Goal: Task Accomplishment & Management: Complete application form

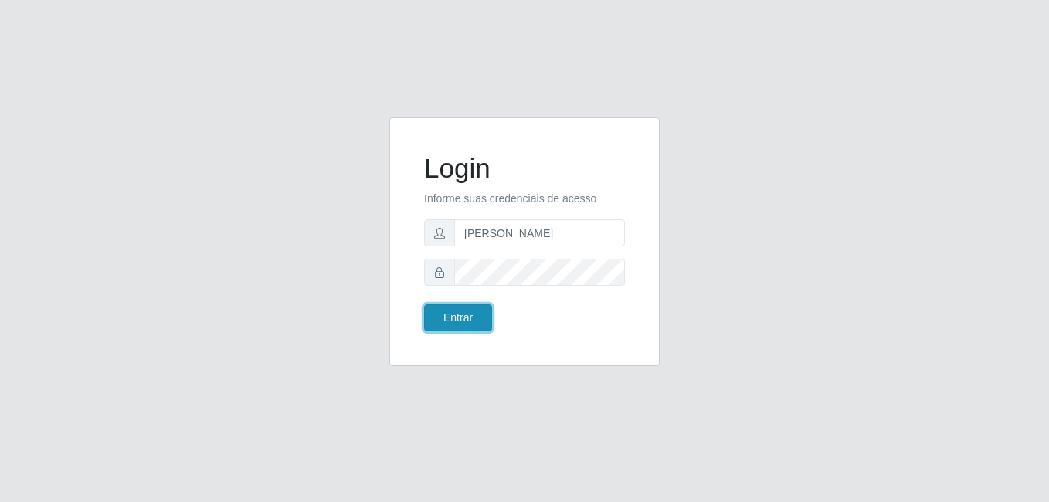
click at [456, 317] on button "Entrar" at bounding box center [458, 317] width 68 height 27
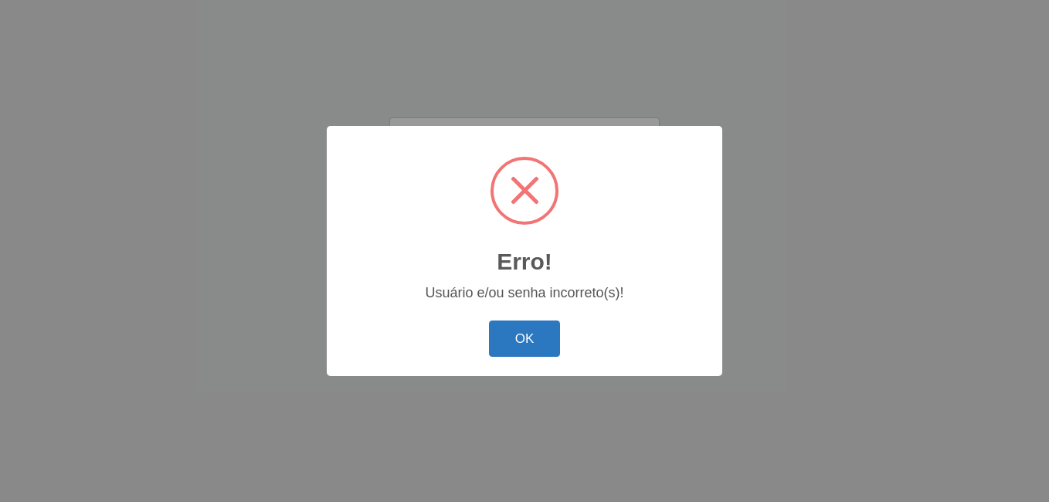
click at [510, 340] on button "OK" at bounding box center [525, 339] width 72 height 36
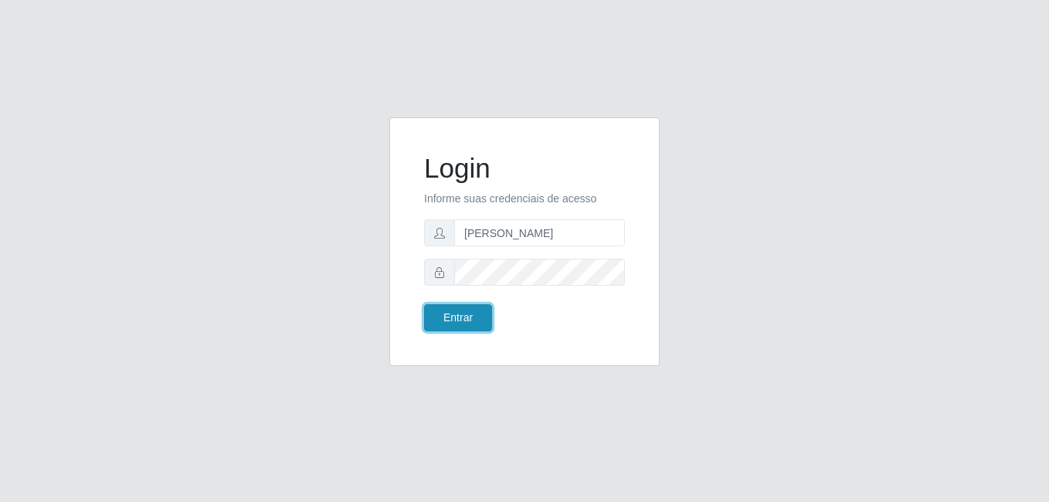
click at [463, 323] on button "Entrar" at bounding box center [458, 317] width 68 height 27
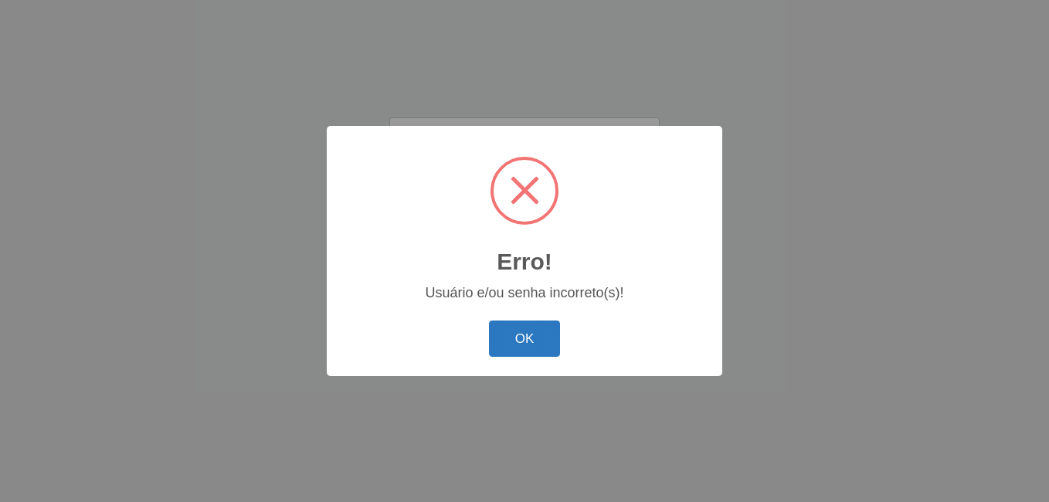
click at [502, 342] on button "OK" at bounding box center [525, 339] width 72 height 36
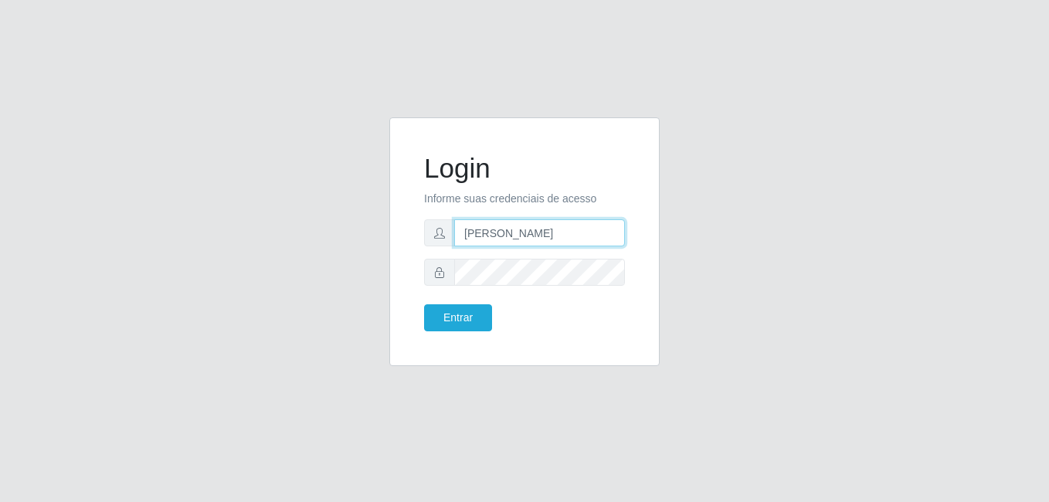
click at [540, 228] on input "[PERSON_NAME]" at bounding box center [539, 232] width 171 height 27
type input "[PERSON_NAME]"
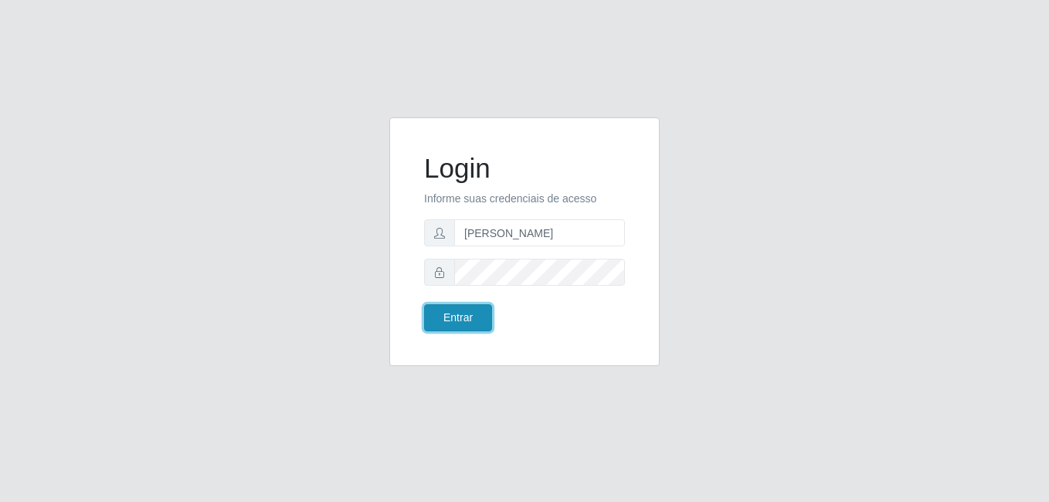
click at [462, 321] on button "Entrar" at bounding box center [458, 317] width 68 height 27
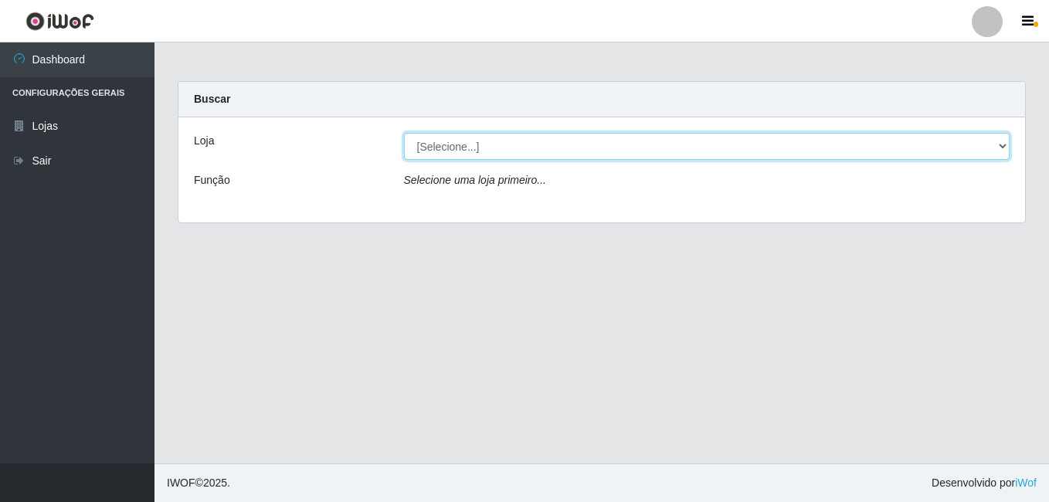
click at [481, 148] on select "[Selecione...] [PERSON_NAME]" at bounding box center [707, 146] width 606 height 27
select select "230"
click at [404, 133] on select "[Selecione...] [PERSON_NAME]" at bounding box center [707, 146] width 606 height 27
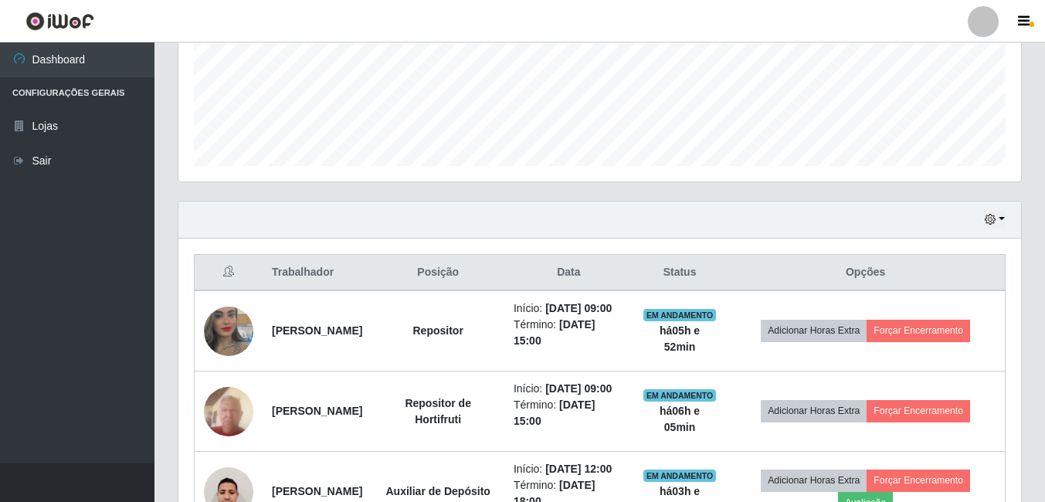
scroll to position [463, 0]
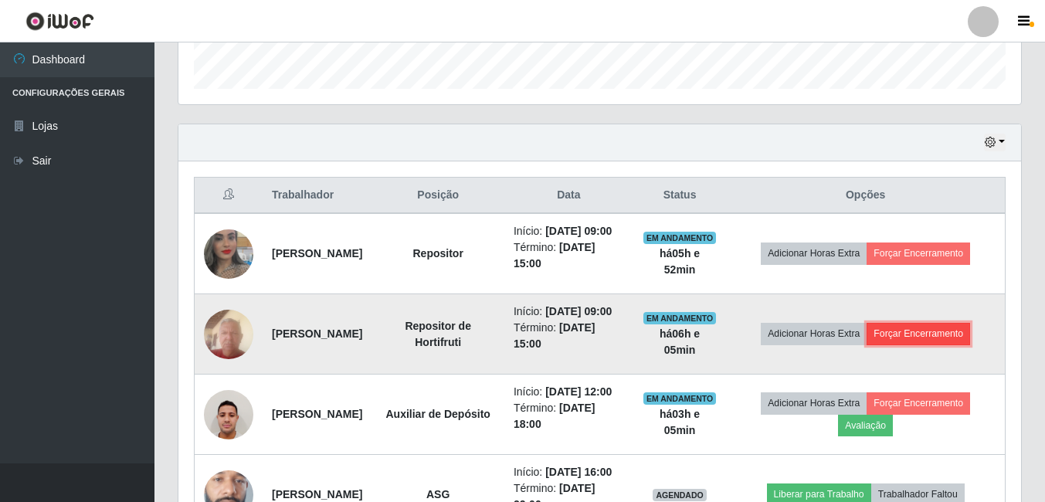
click at [931, 344] on button "Forçar Encerramento" at bounding box center [918, 334] width 103 height 22
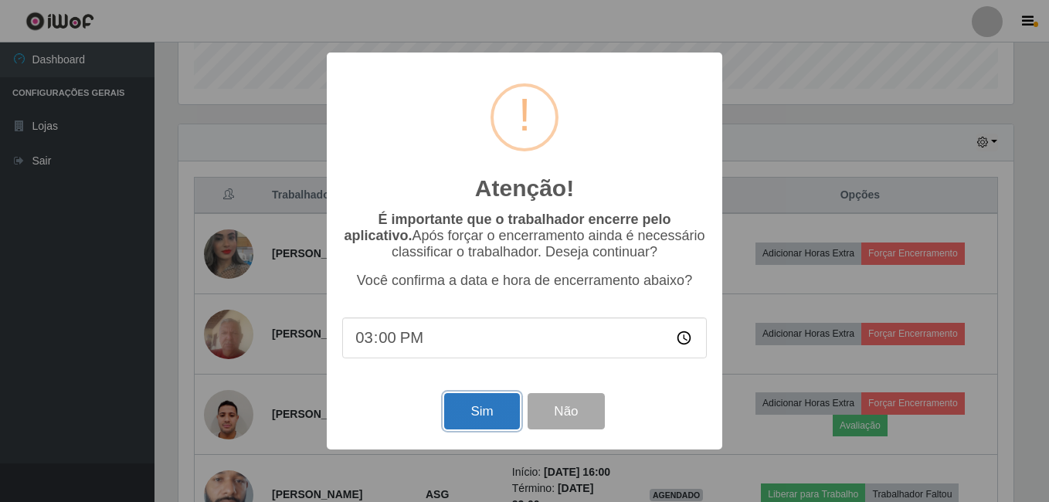
click at [484, 404] on button "Sim" at bounding box center [481, 411] width 75 height 36
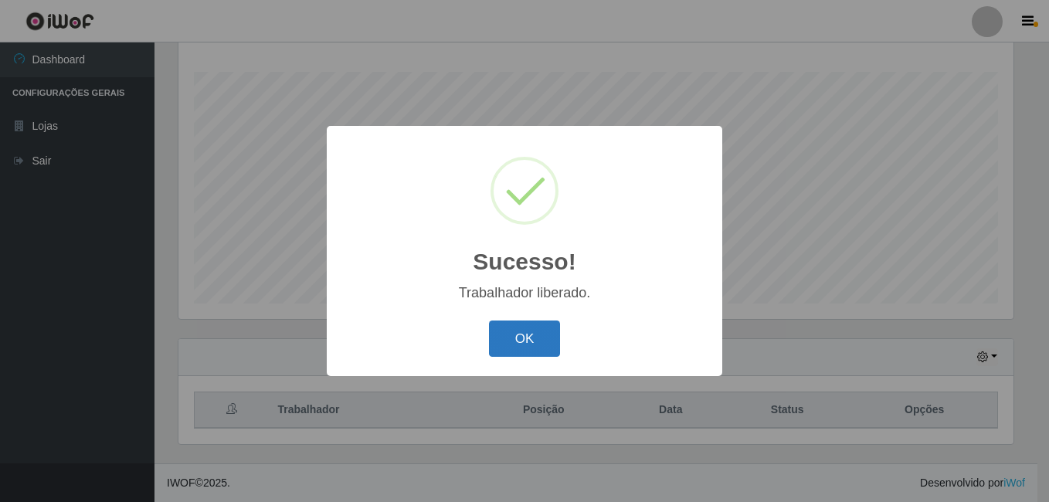
click at [528, 341] on button "OK" at bounding box center [525, 339] width 72 height 36
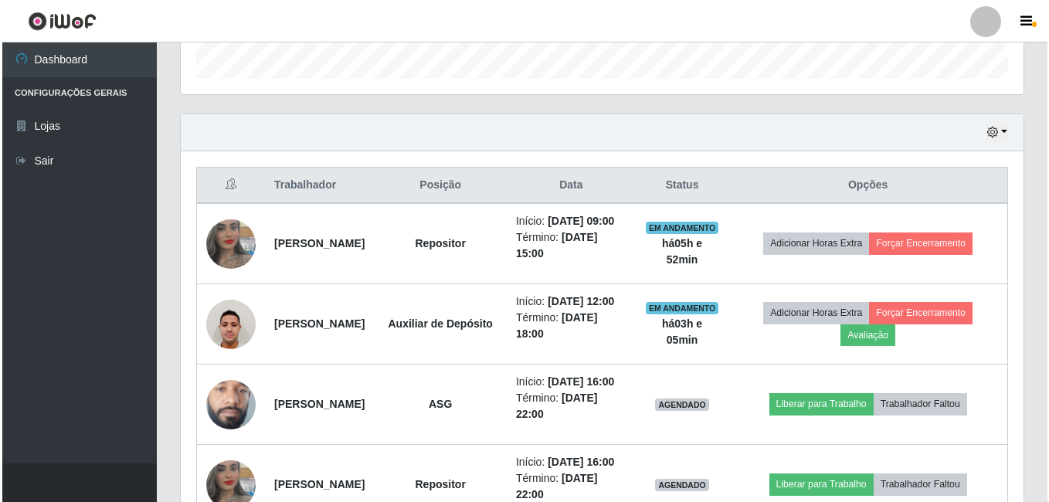
scroll to position [480, 0]
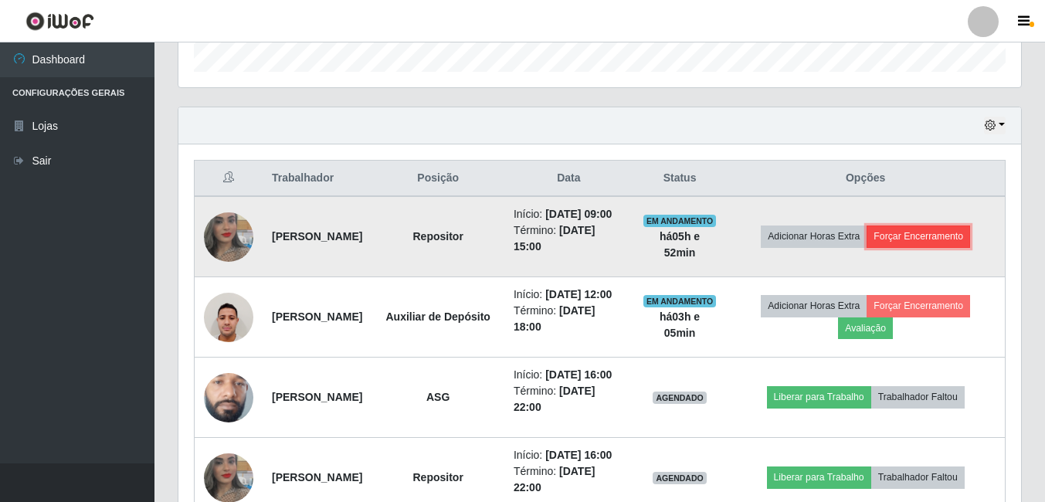
click at [921, 240] on button "Forçar Encerramento" at bounding box center [918, 237] width 103 height 22
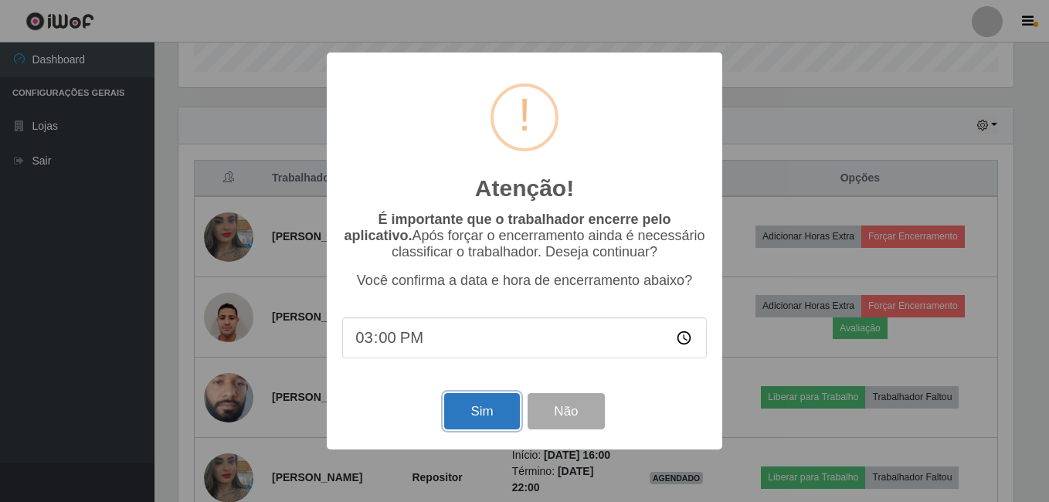
click at [490, 418] on button "Sim" at bounding box center [481, 411] width 75 height 36
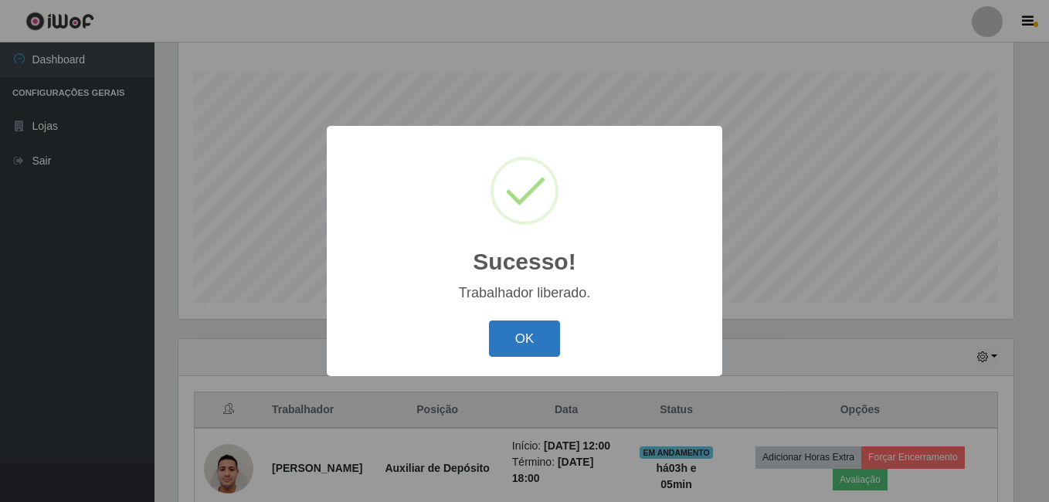
click at [521, 346] on button "OK" at bounding box center [525, 339] width 72 height 36
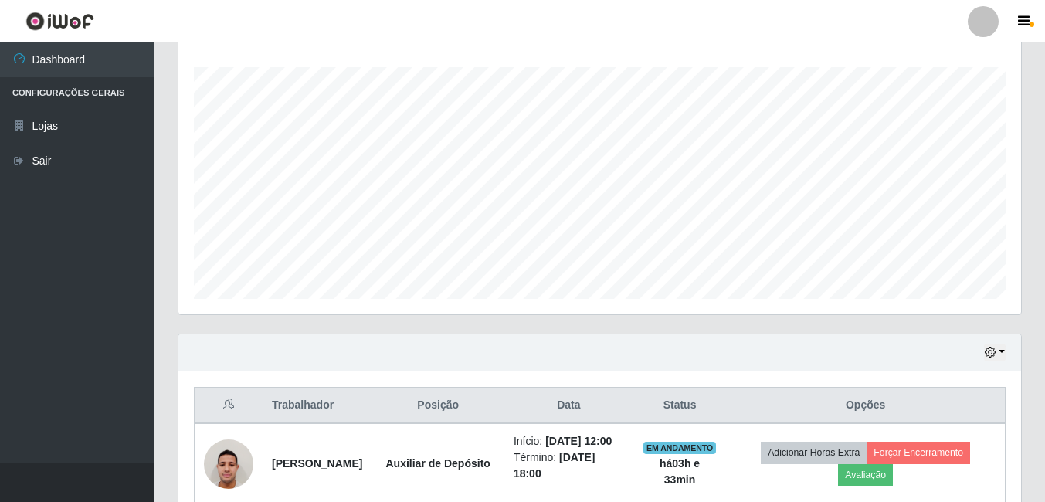
scroll to position [480, 0]
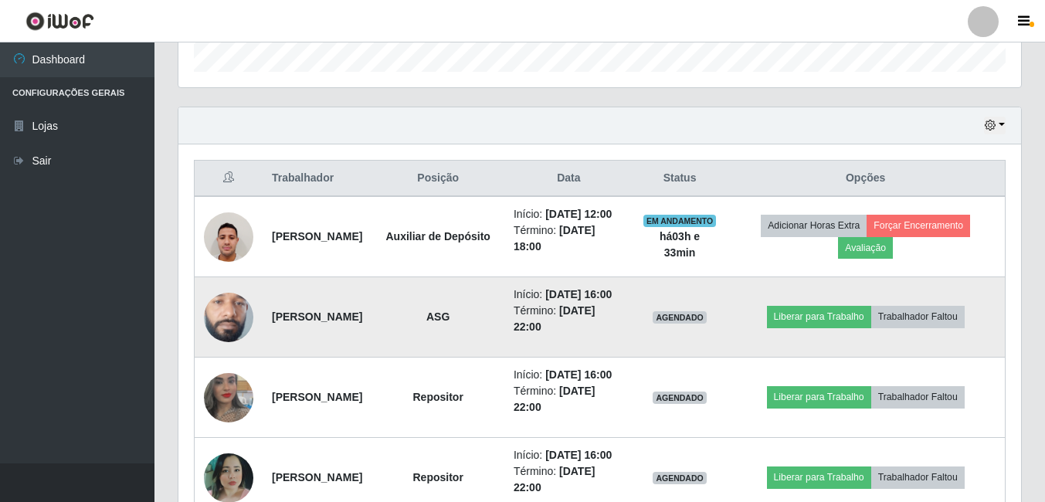
click at [240, 334] on img at bounding box center [228, 317] width 49 height 110
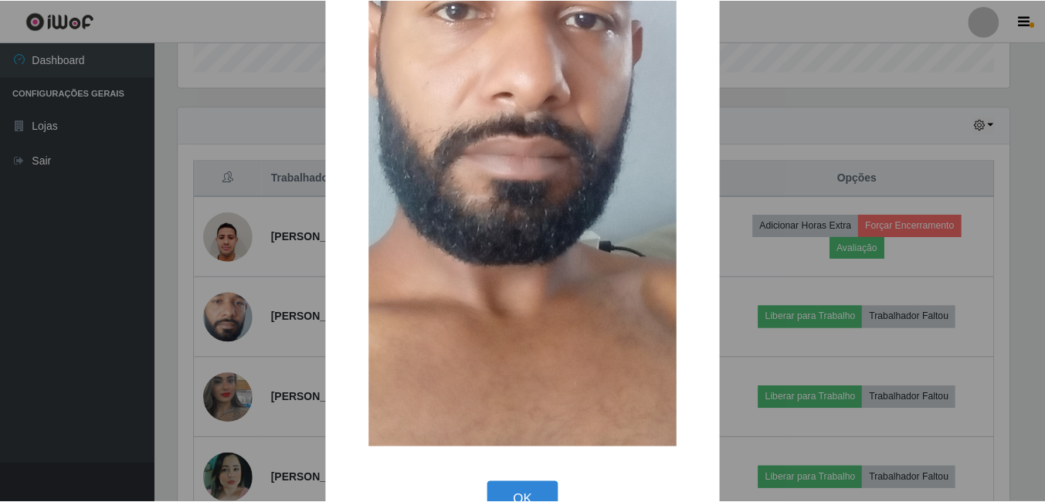
scroll to position [320, 0]
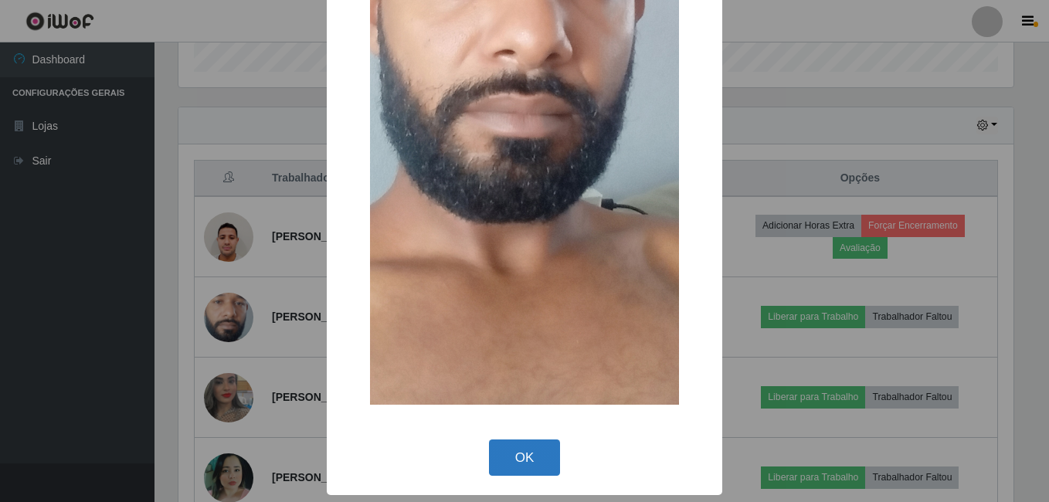
click at [521, 459] on button "OK" at bounding box center [525, 457] width 72 height 36
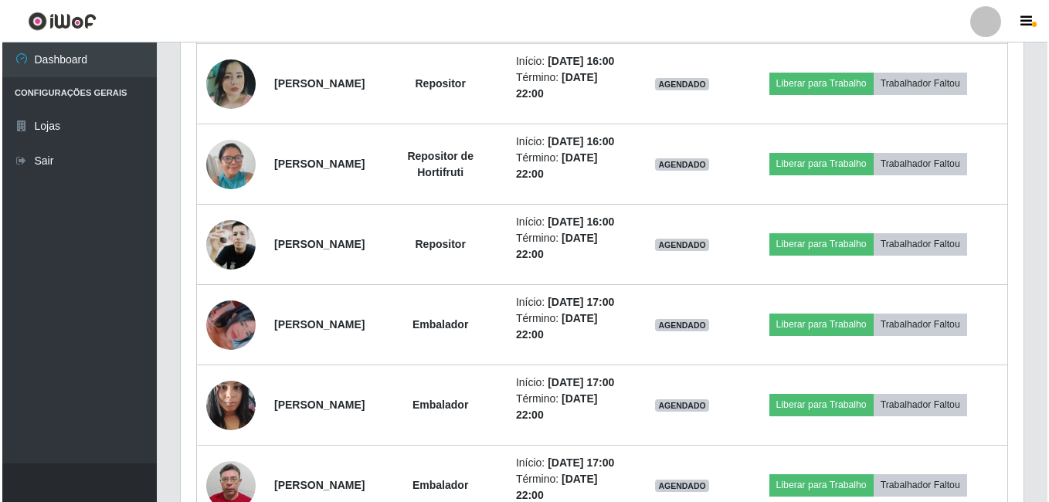
scroll to position [847, 0]
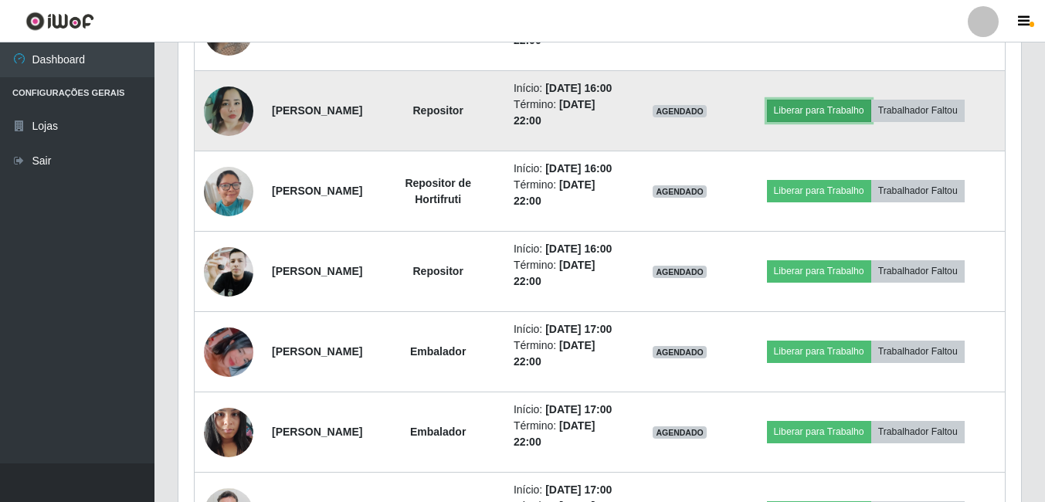
click at [870, 121] on button "Liberar para Trabalho" at bounding box center [819, 111] width 104 height 22
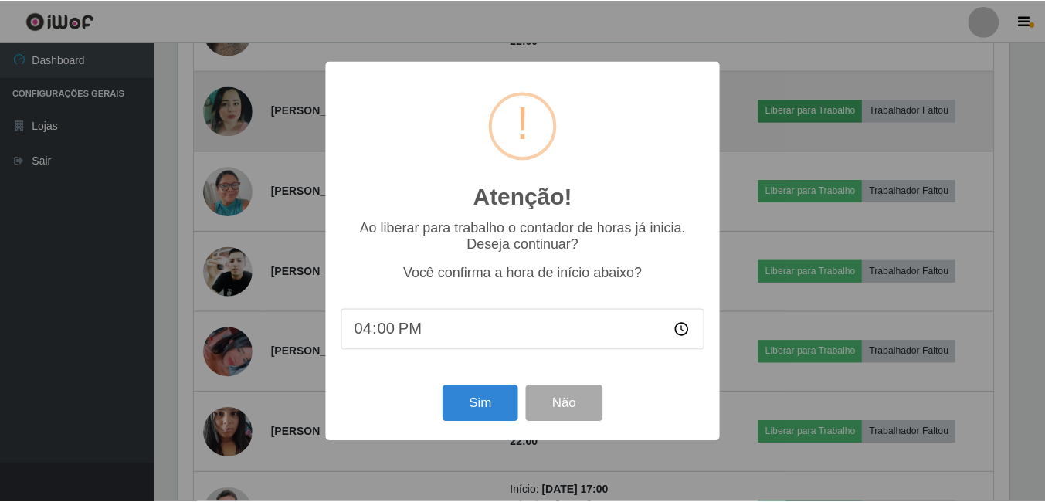
scroll to position [321, 835]
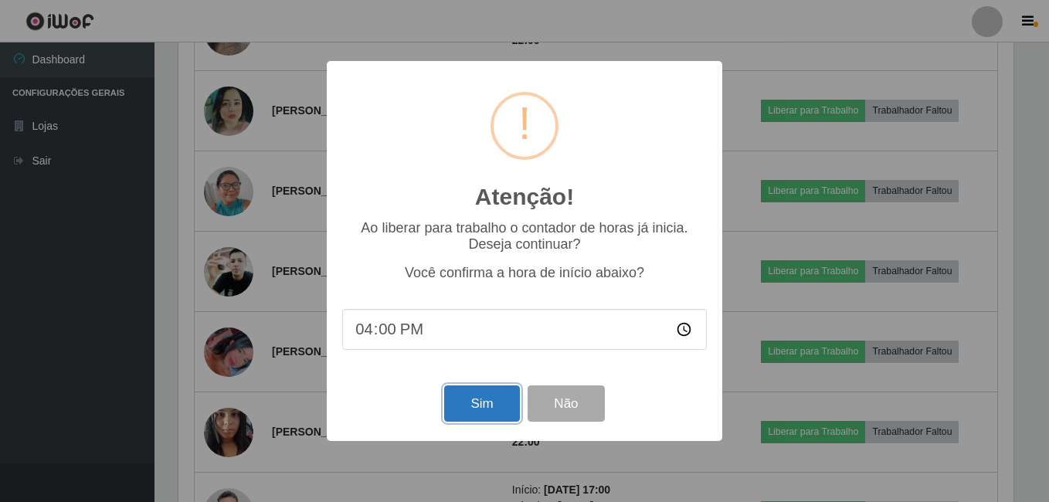
click at [497, 412] on button "Sim" at bounding box center [481, 403] width 75 height 36
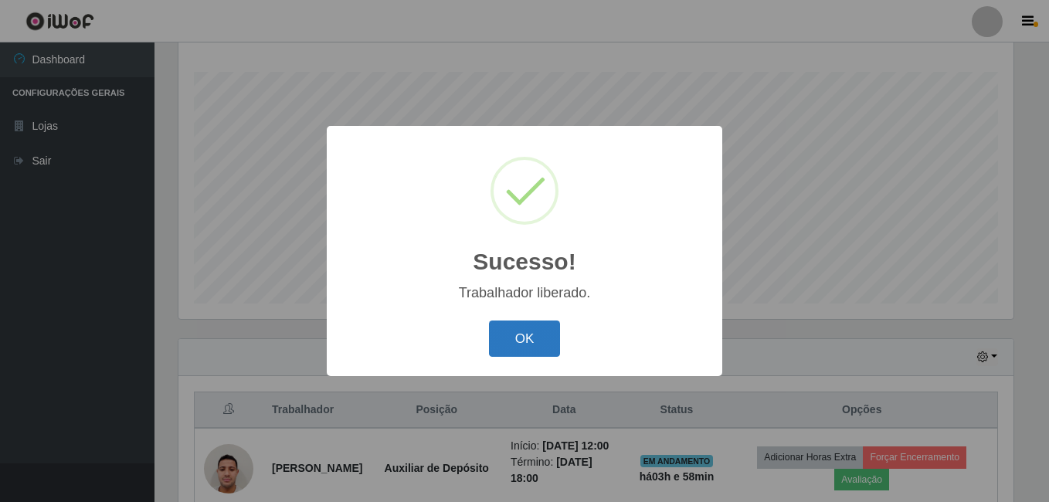
click at [524, 344] on button "OK" at bounding box center [525, 339] width 72 height 36
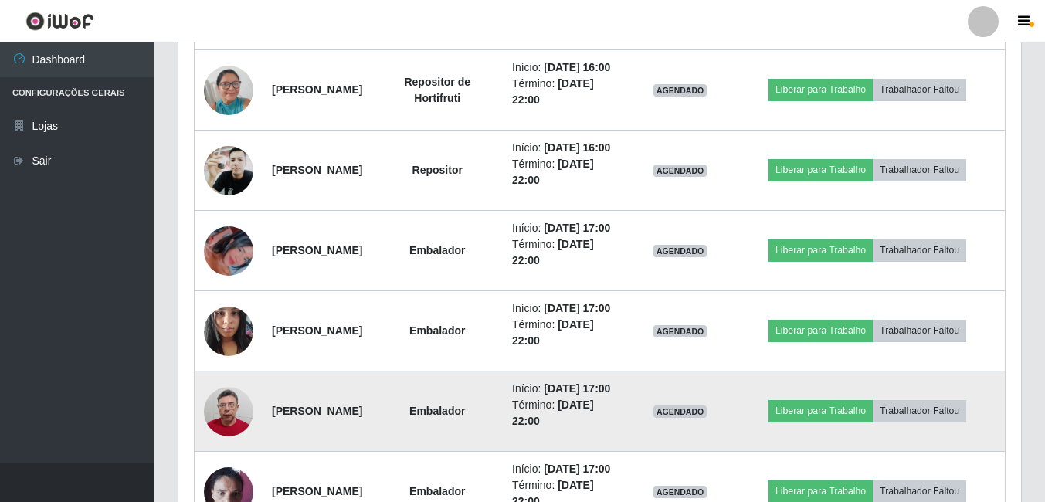
scroll to position [847, 0]
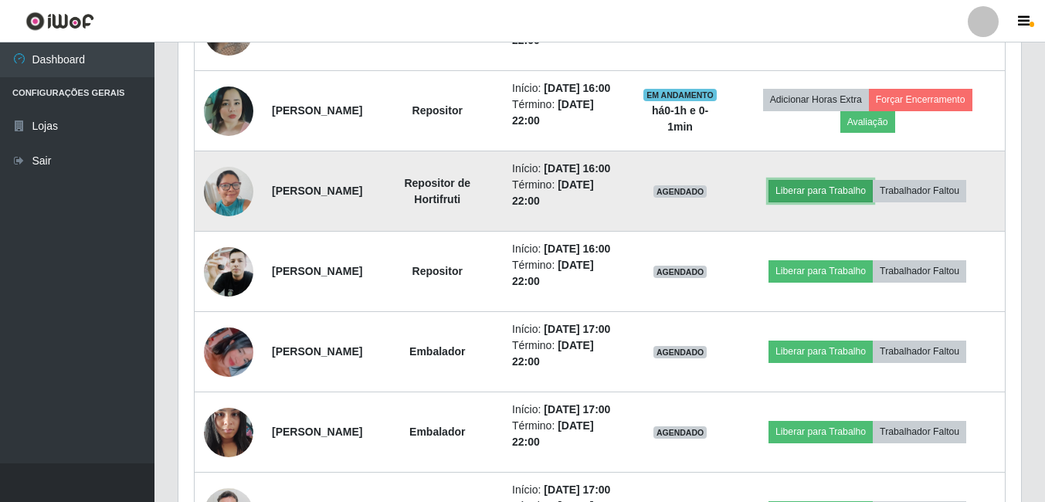
click at [829, 202] on button "Liberar para Trabalho" at bounding box center [820, 191] width 104 height 22
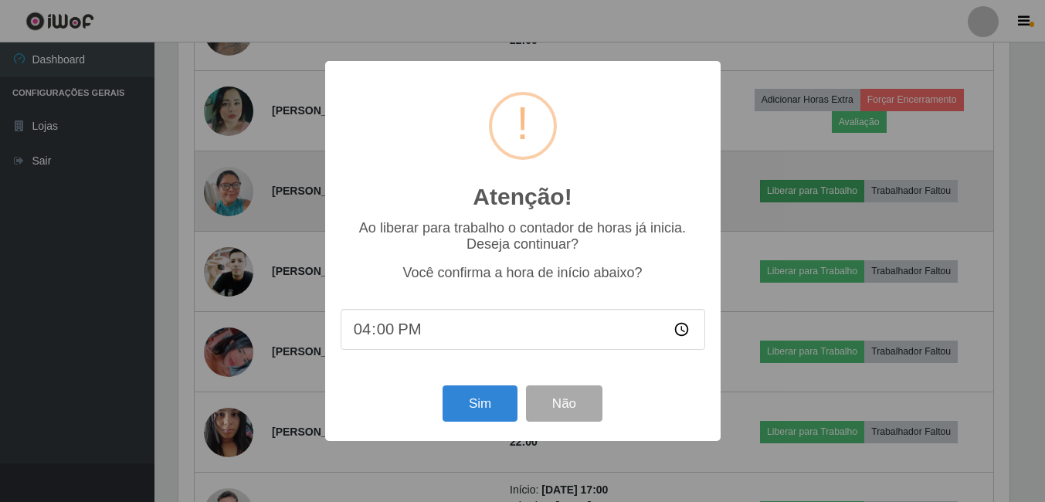
scroll to position [321, 835]
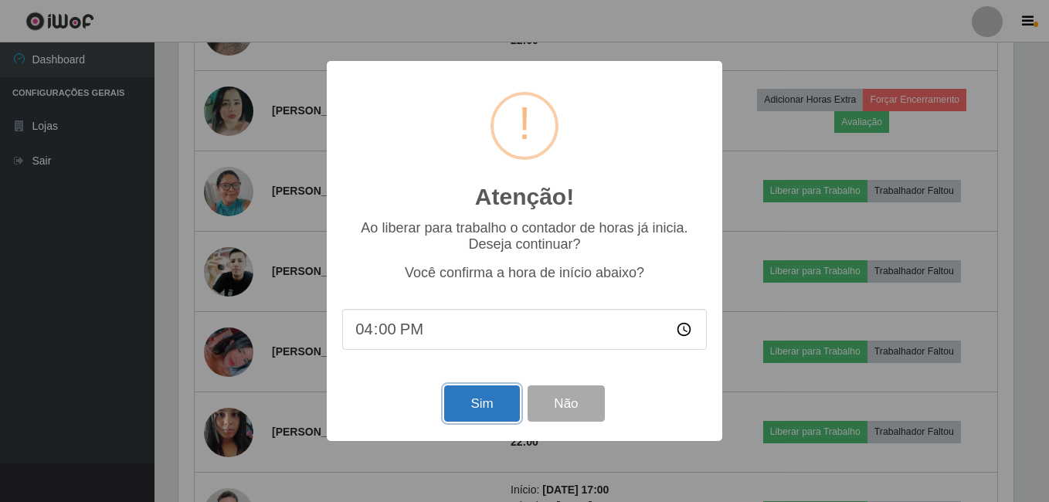
click at [462, 421] on button "Sim" at bounding box center [481, 403] width 75 height 36
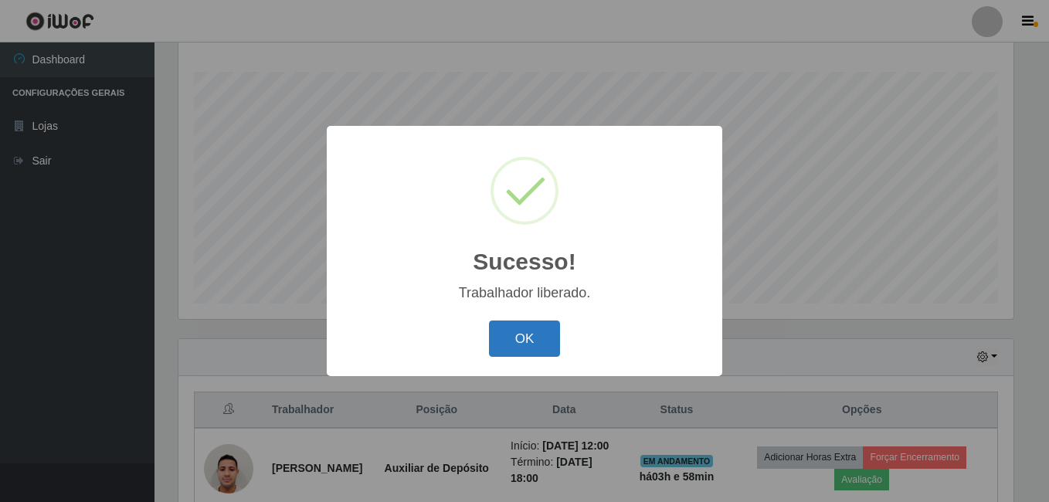
click at [531, 341] on button "OK" at bounding box center [525, 339] width 72 height 36
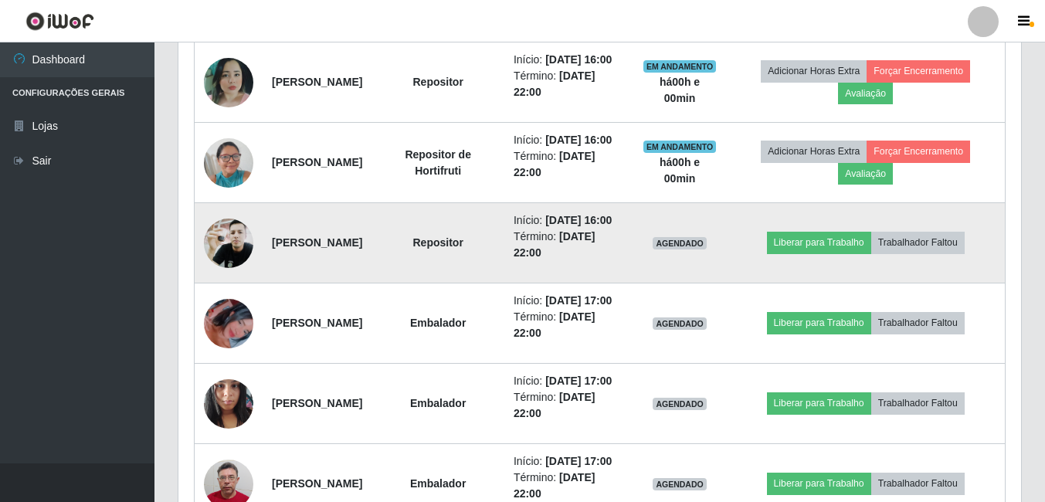
scroll to position [789, 0]
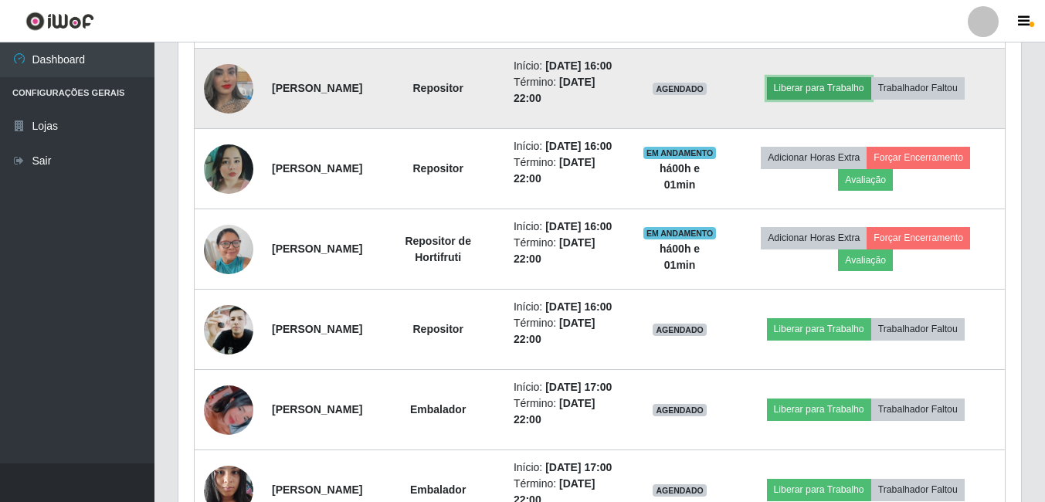
click at [816, 99] on button "Liberar para Trabalho" at bounding box center [819, 88] width 104 height 22
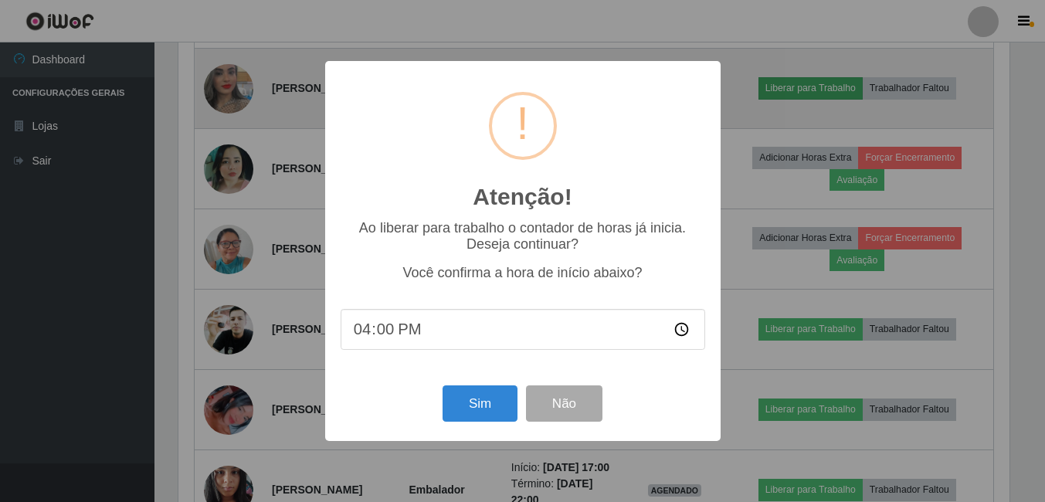
scroll to position [321, 835]
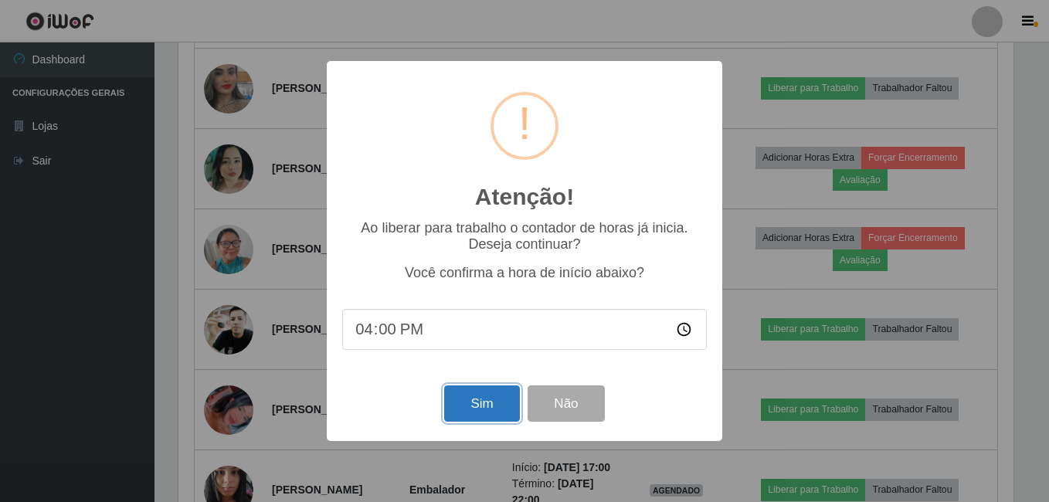
click at [485, 408] on button "Sim" at bounding box center [481, 403] width 75 height 36
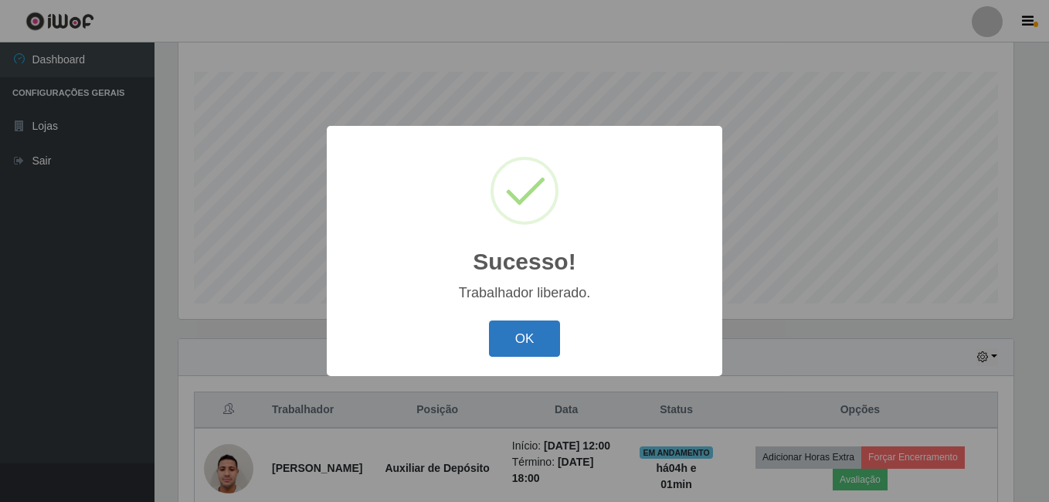
click at [545, 336] on button "OK" at bounding box center [525, 339] width 72 height 36
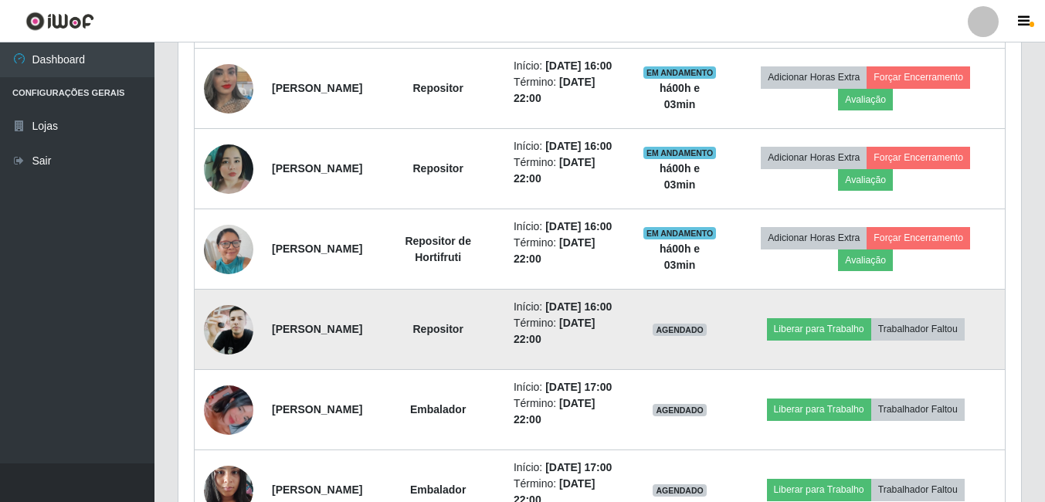
scroll to position [558, 0]
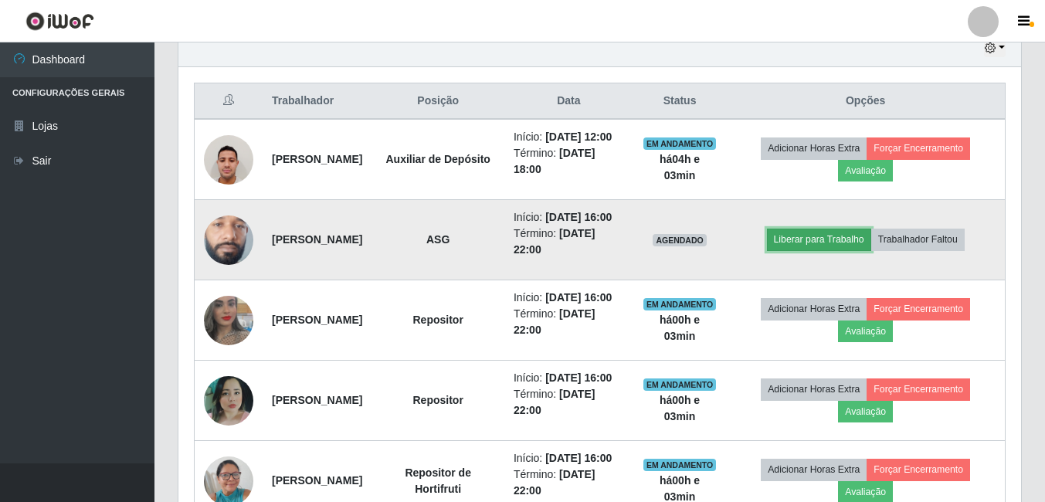
click at [821, 250] on button "Liberar para Trabalho" at bounding box center [819, 240] width 104 height 22
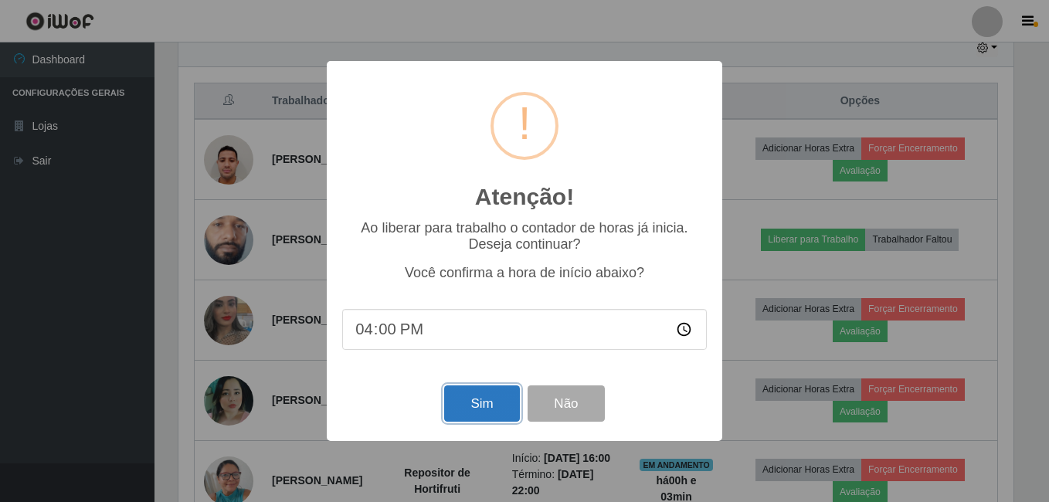
click at [480, 401] on button "Sim" at bounding box center [481, 403] width 75 height 36
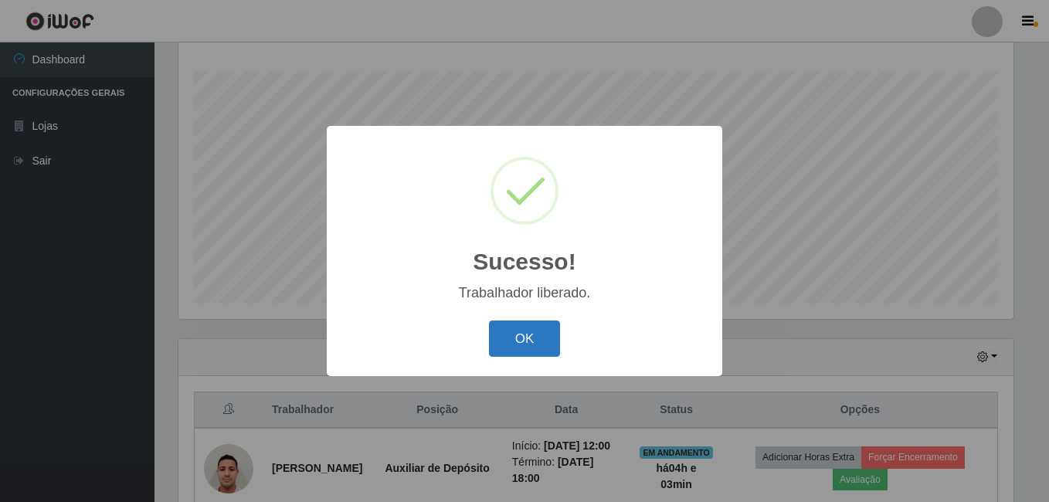
click at [531, 350] on button "OK" at bounding box center [525, 339] width 72 height 36
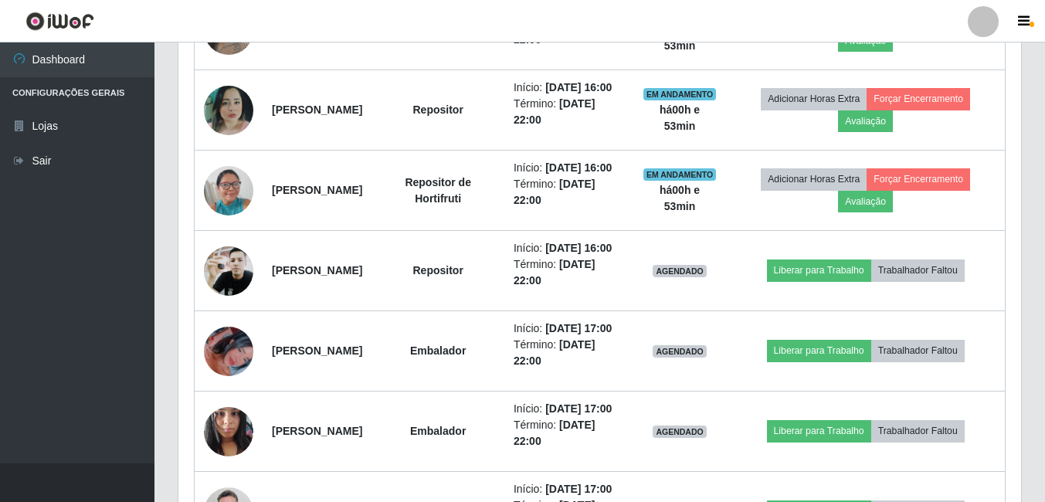
scroll to position [847, 0]
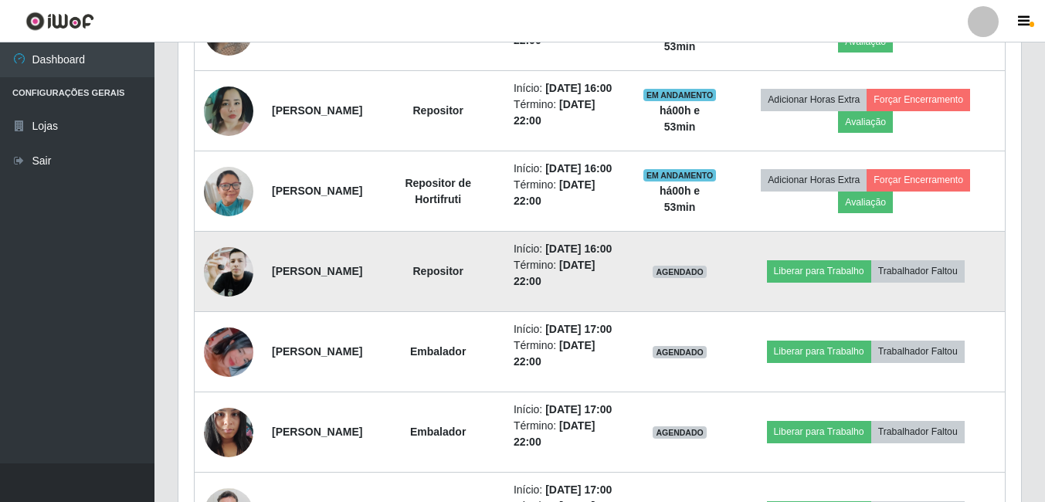
click at [230, 304] on img at bounding box center [228, 272] width 49 height 66
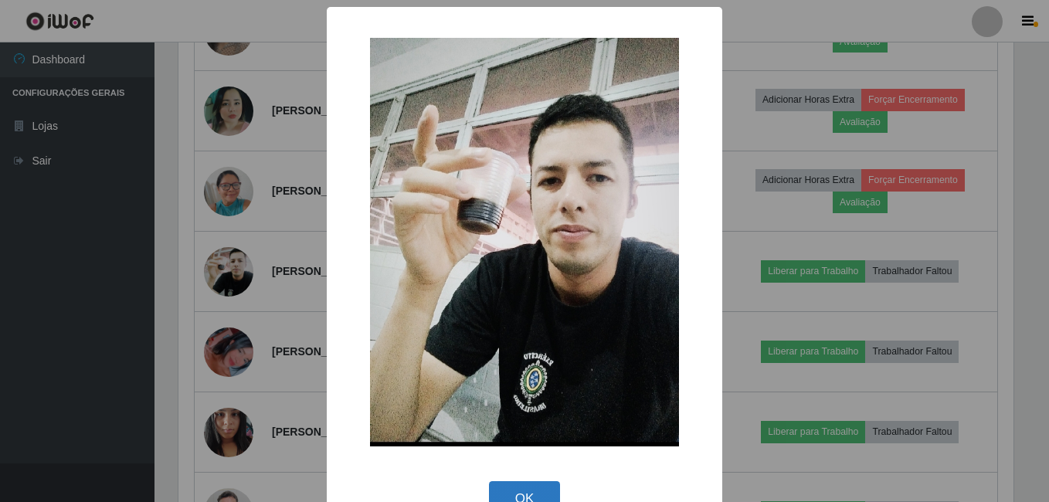
click at [498, 490] on button "OK" at bounding box center [525, 499] width 72 height 36
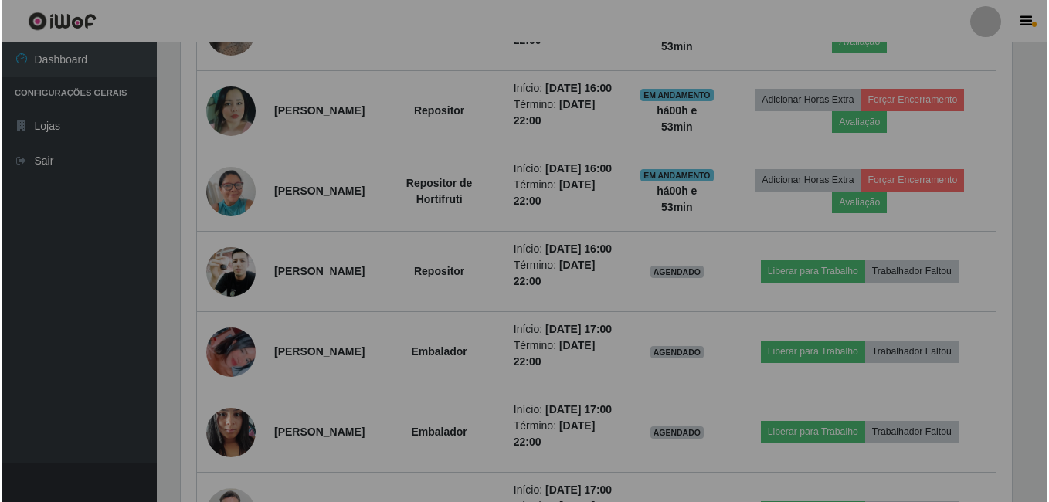
scroll to position [321, 843]
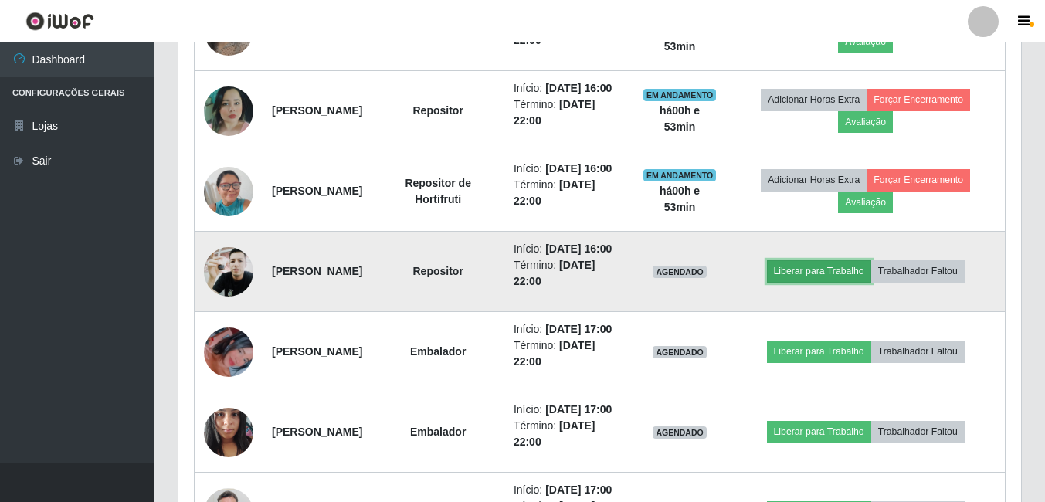
click at [819, 282] on button "Liberar para Trabalho" at bounding box center [819, 271] width 104 height 22
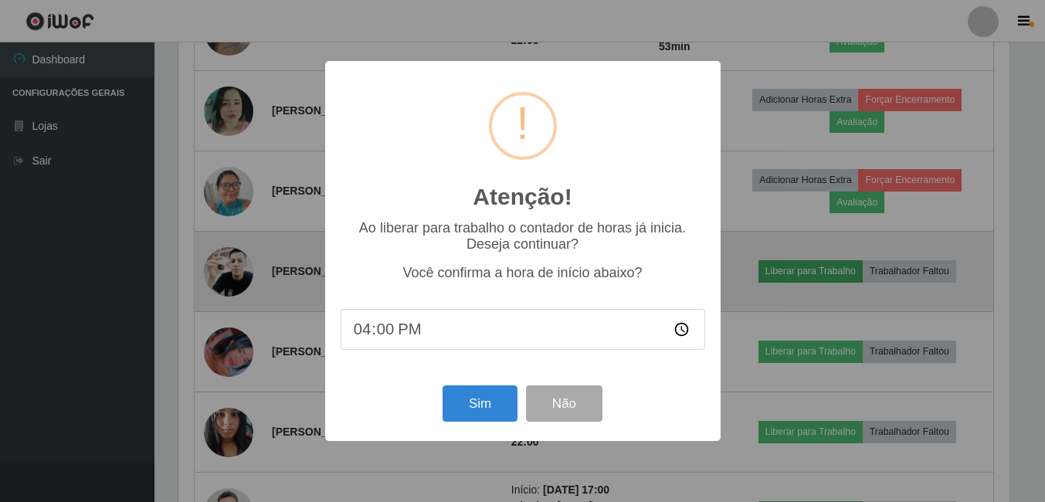
scroll to position [321, 835]
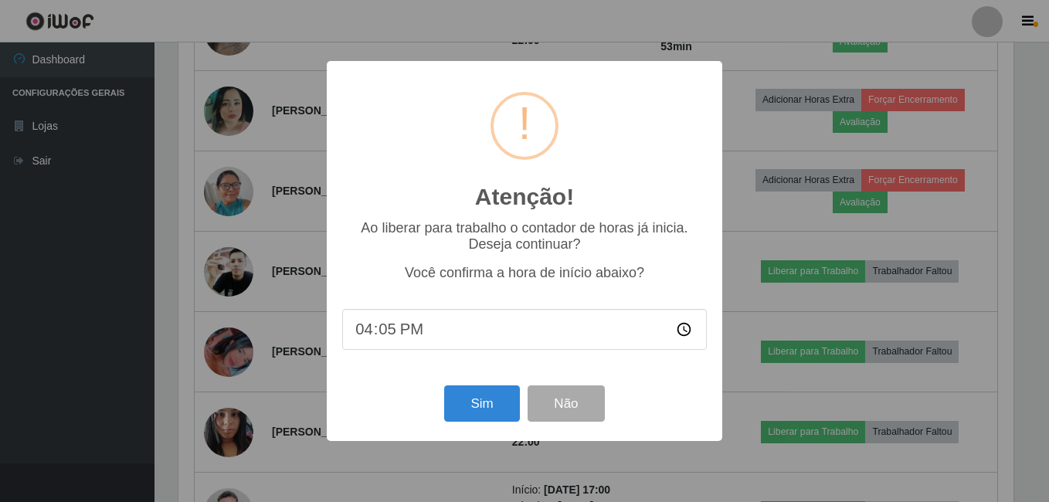
type input "16:53"
click at [473, 415] on button "Sim" at bounding box center [481, 403] width 75 height 36
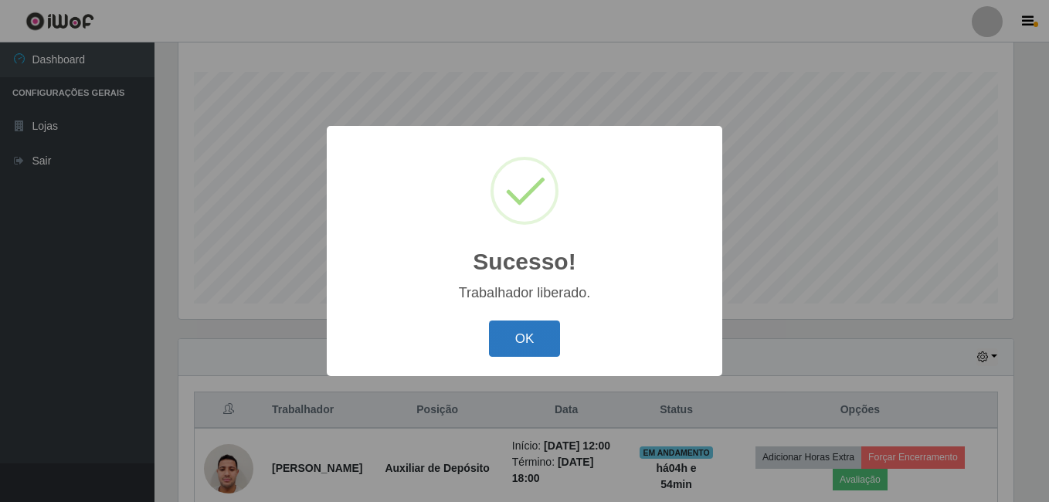
click at [527, 329] on button "OK" at bounding box center [525, 339] width 72 height 36
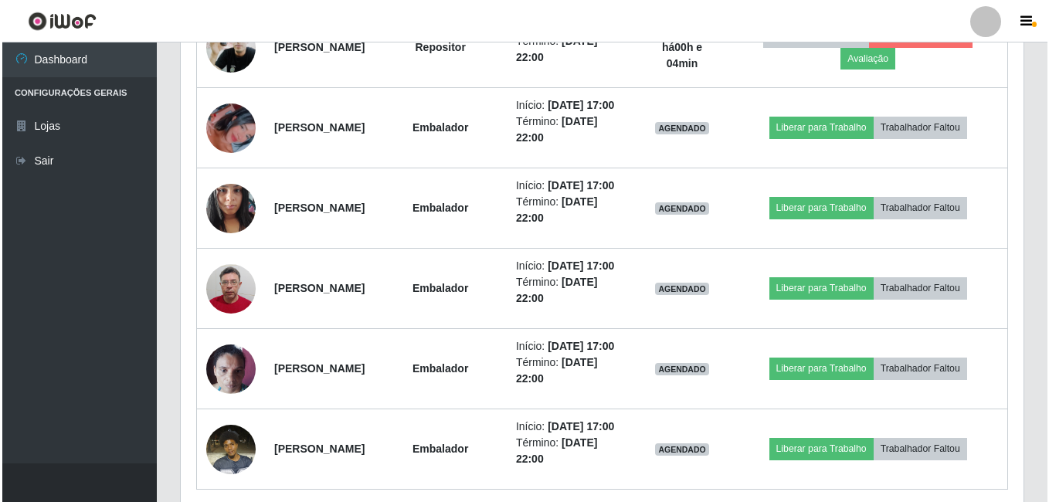
scroll to position [1098, 0]
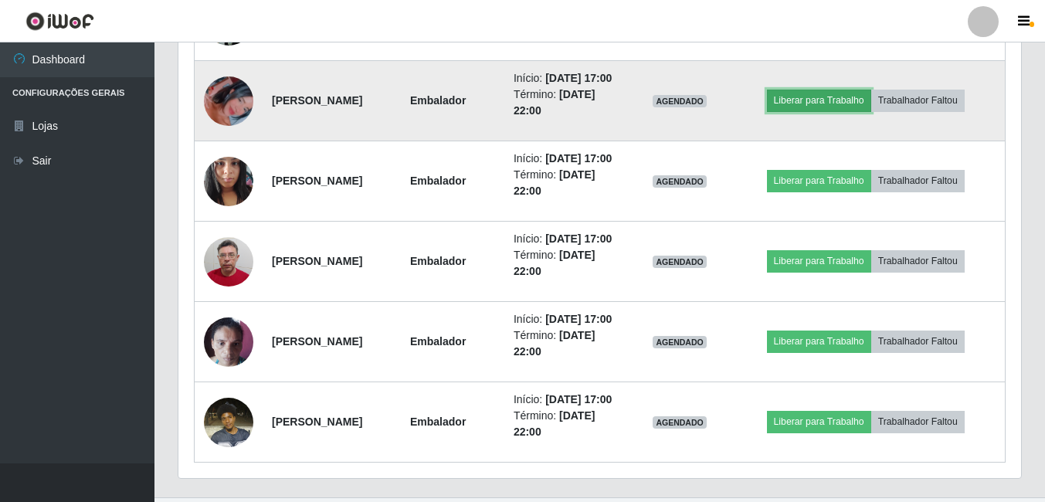
click at [868, 111] on button "Liberar para Trabalho" at bounding box center [819, 101] width 104 height 22
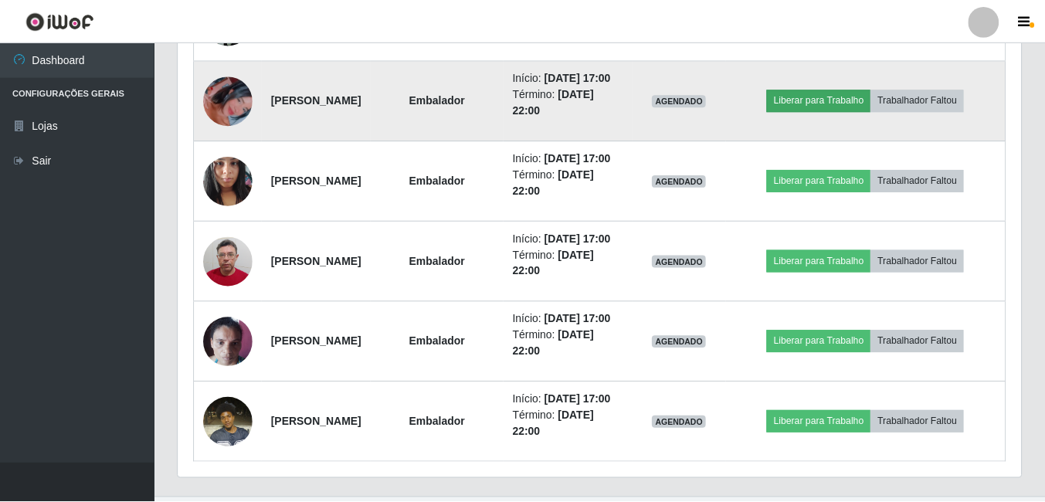
scroll to position [321, 835]
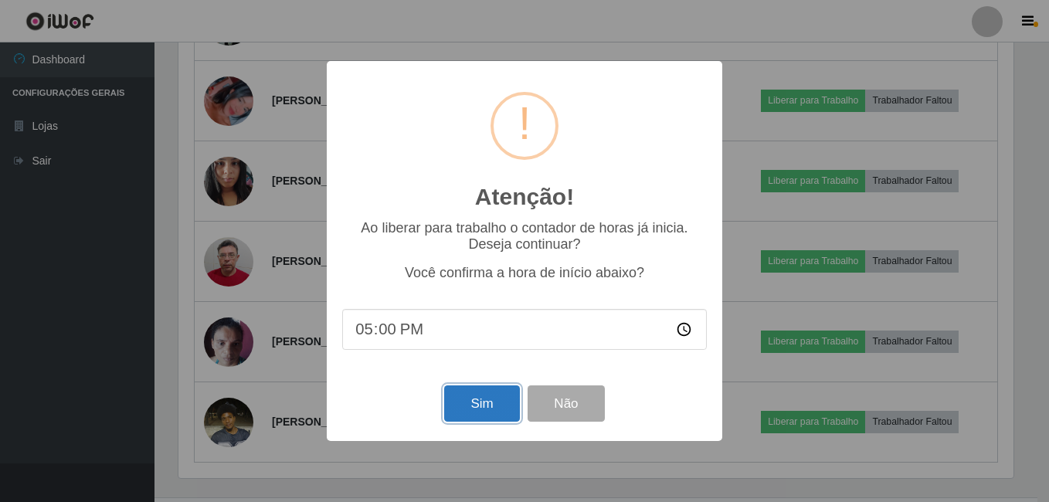
click at [477, 406] on button "Sim" at bounding box center [481, 403] width 75 height 36
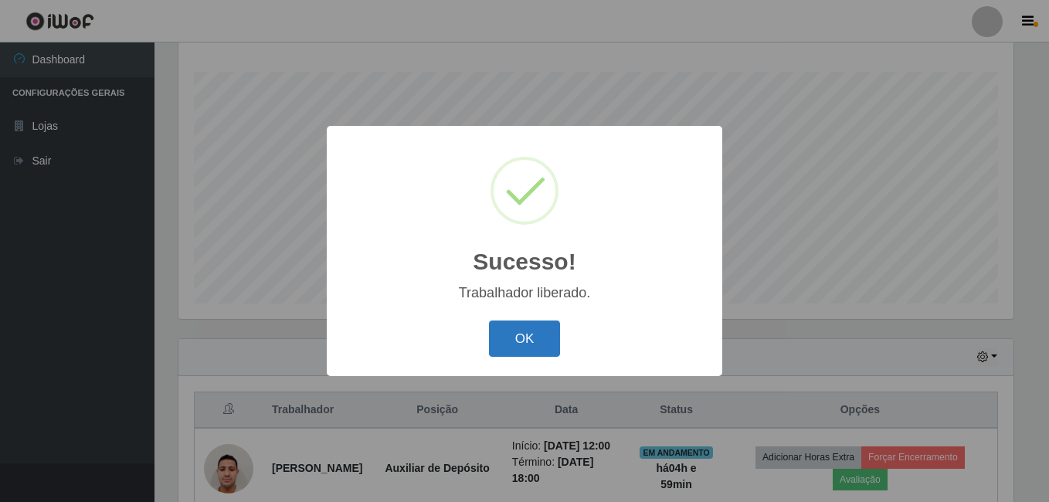
click at [521, 350] on button "OK" at bounding box center [525, 339] width 72 height 36
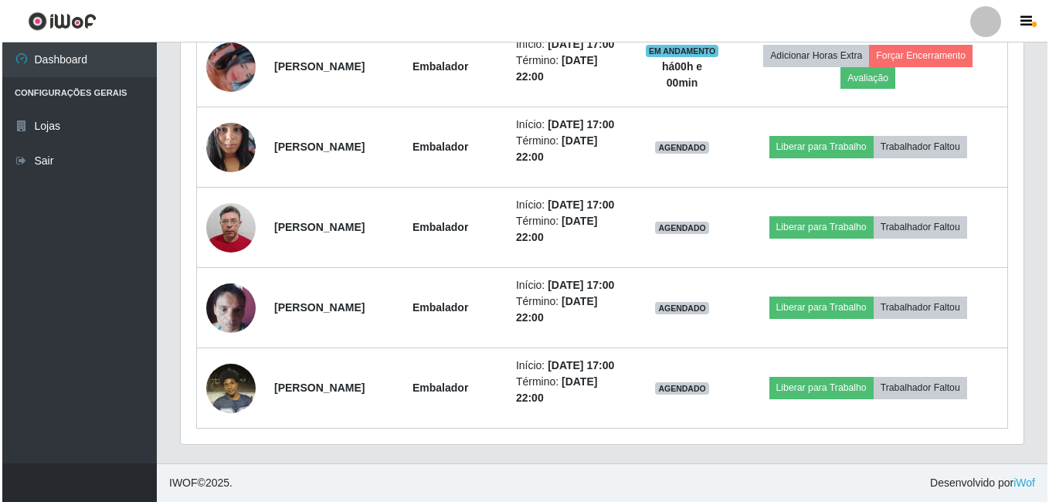
scroll to position [1253, 0]
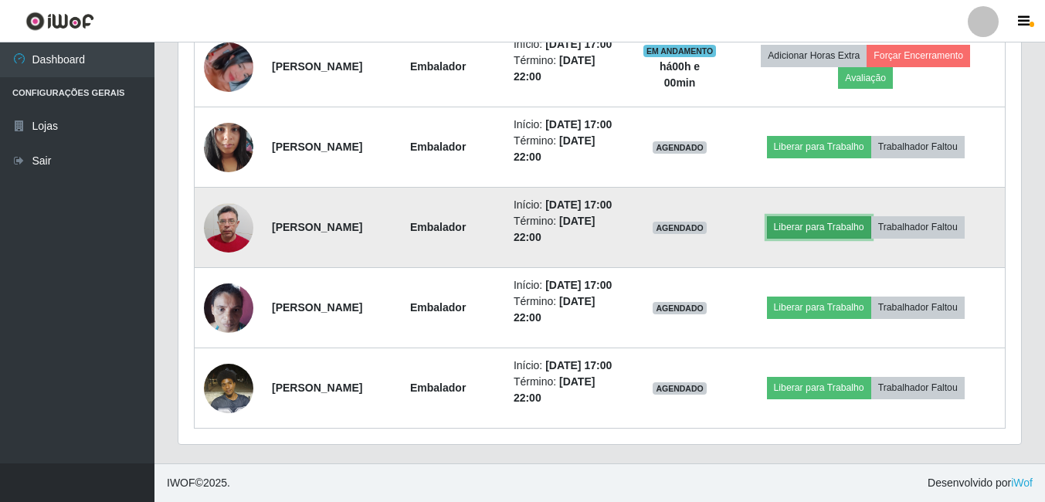
click at [849, 238] on button "Liberar para Trabalho" at bounding box center [819, 227] width 104 height 22
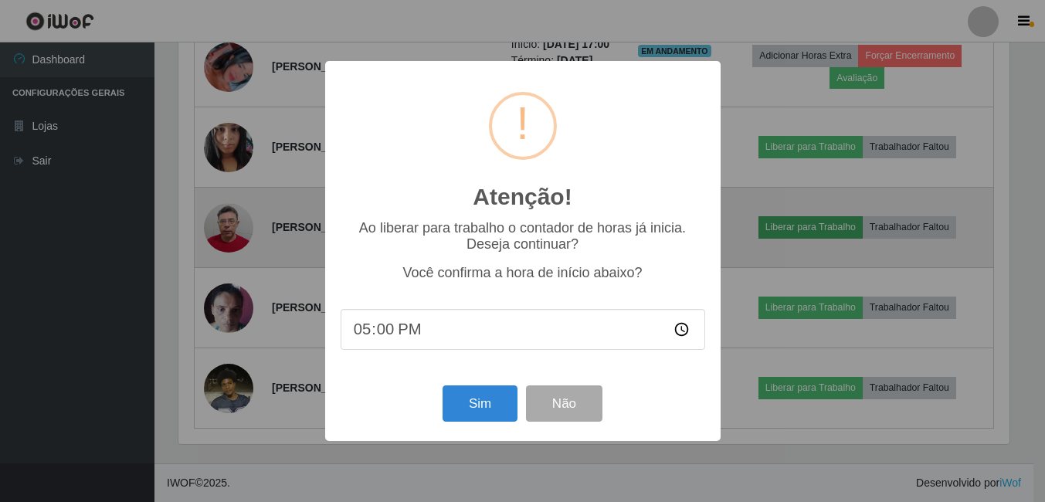
scroll to position [321, 835]
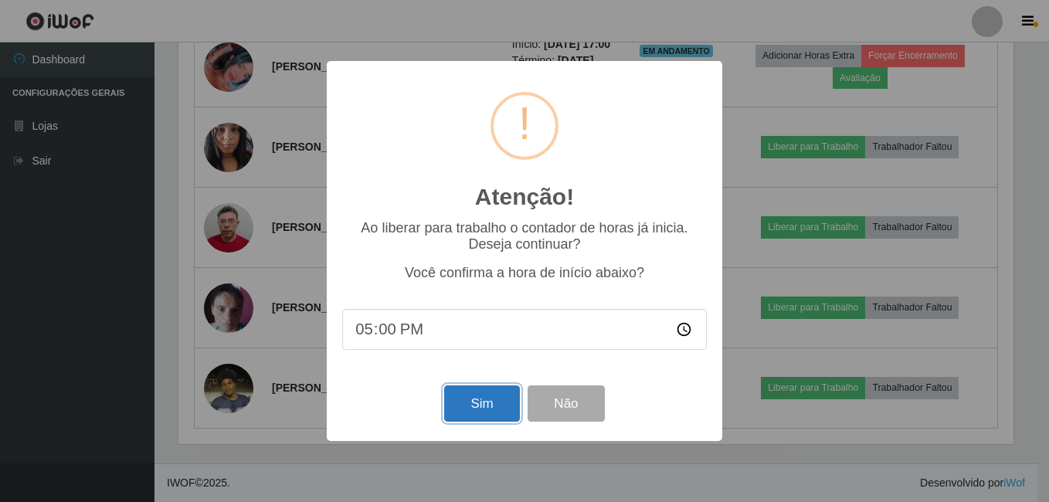
click at [473, 405] on button "Sim" at bounding box center [481, 403] width 75 height 36
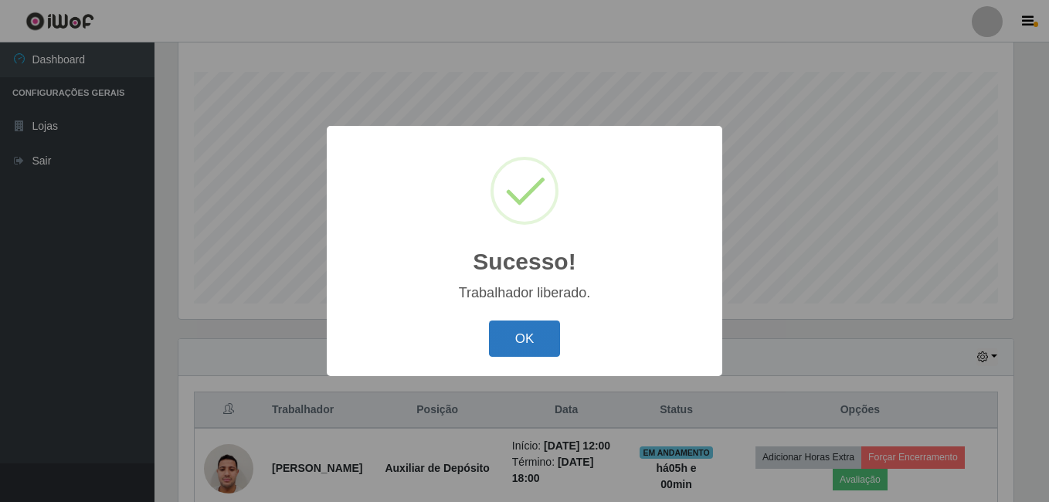
click at [507, 350] on button "OK" at bounding box center [525, 339] width 72 height 36
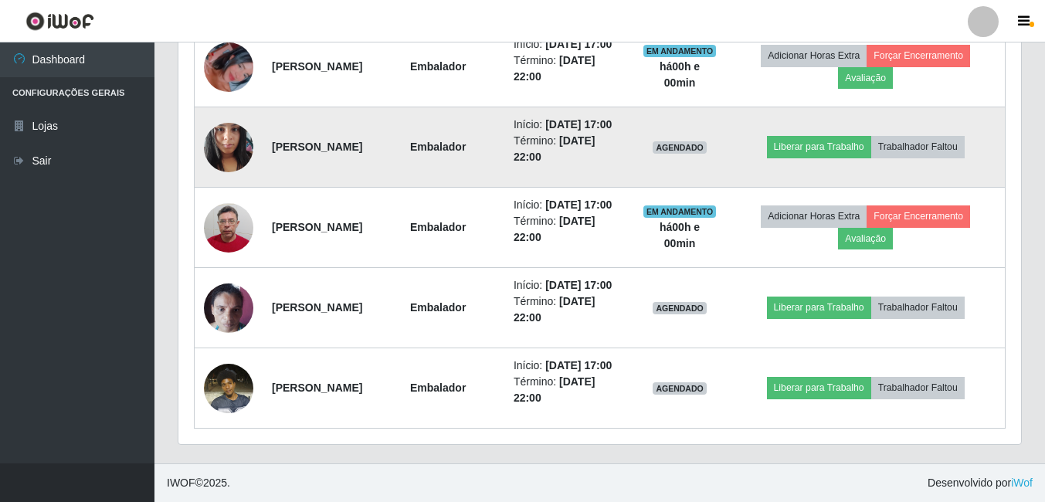
scroll to position [1311, 0]
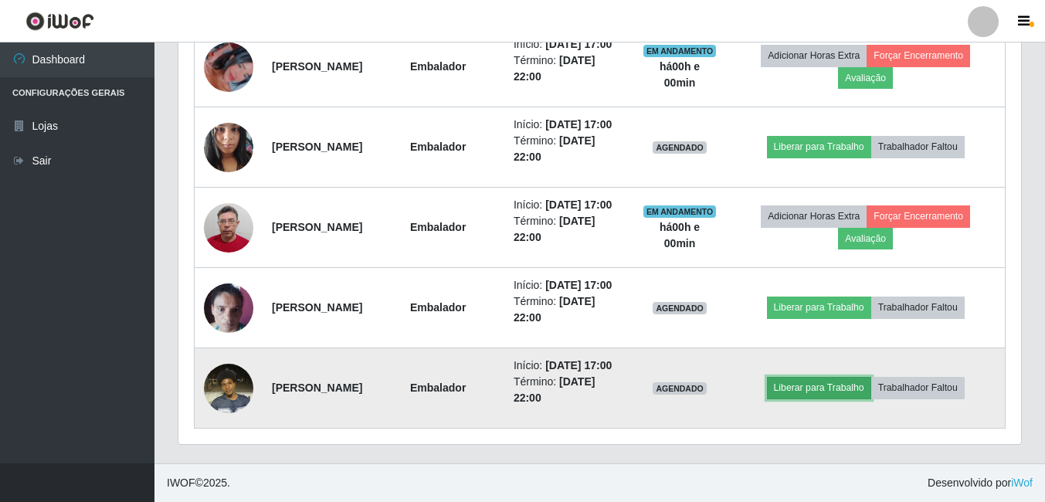
click at [814, 382] on button "Liberar para Trabalho" at bounding box center [819, 388] width 104 height 22
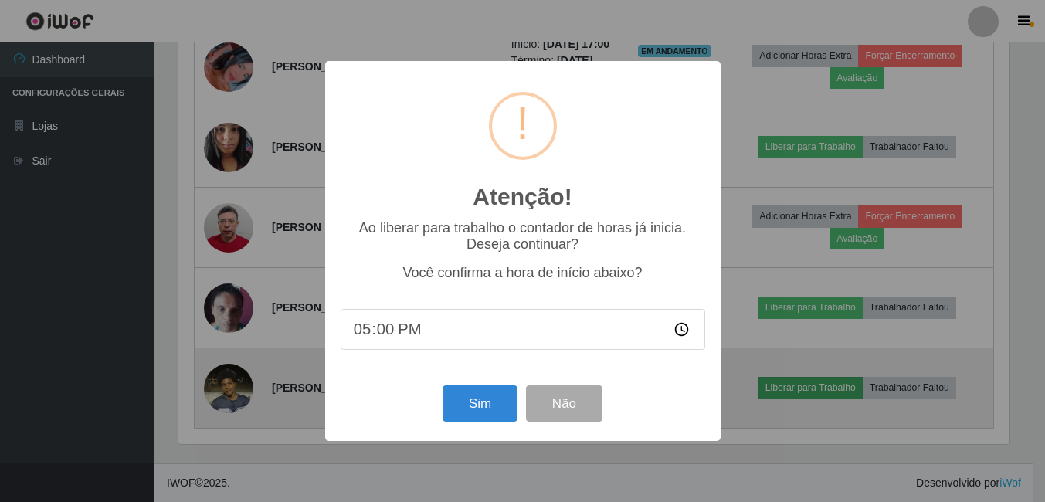
scroll to position [321, 835]
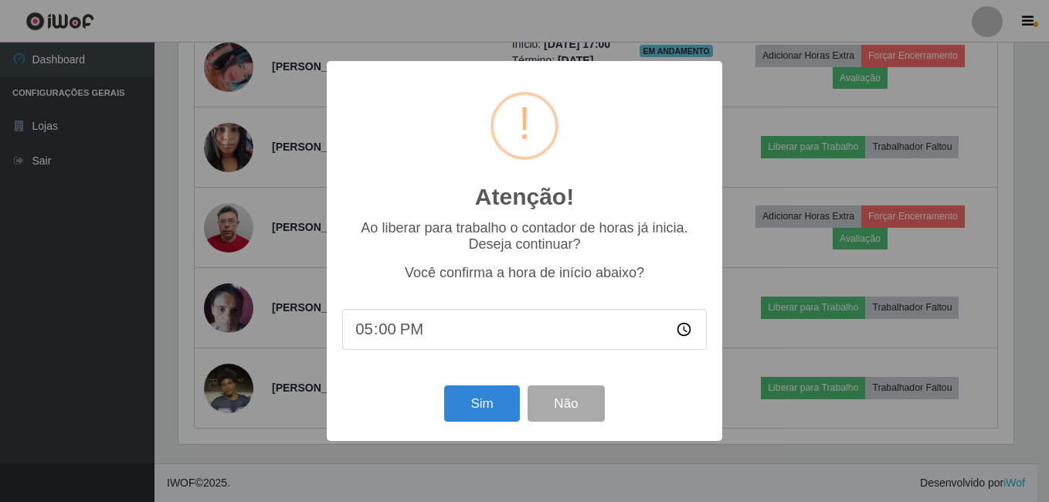
click at [487, 388] on div "Sim Não" at bounding box center [524, 404] width 365 height 44
click at [480, 393] on button "Sim" at bounding box center [481, 403] width 75 height 36
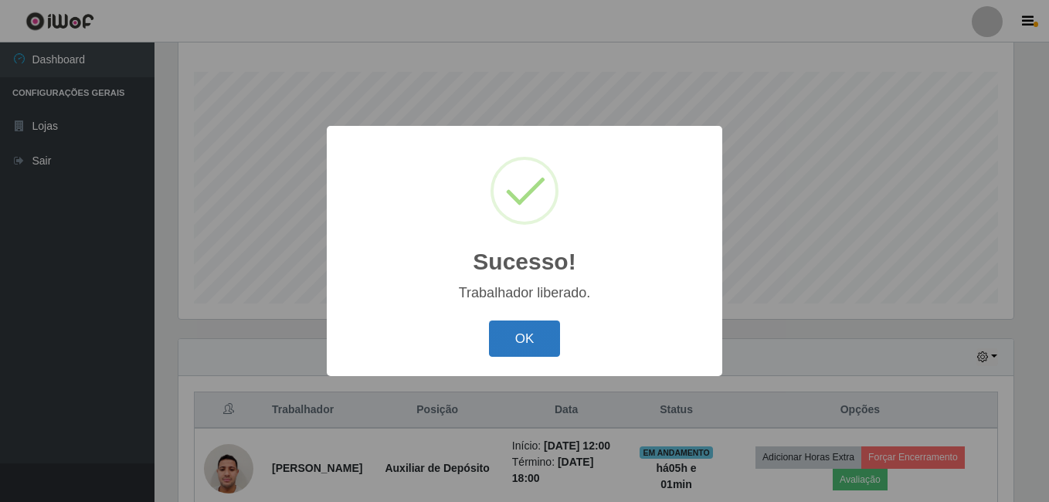
click at [540, 337] on button "OK" at bounding box center [525, 339] width 72 height 36
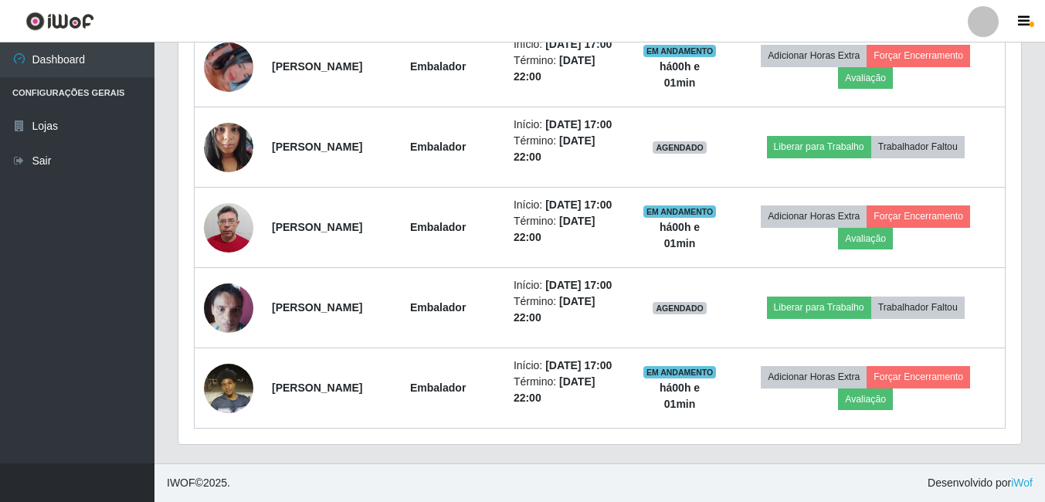
scroll to position [1253, 0]
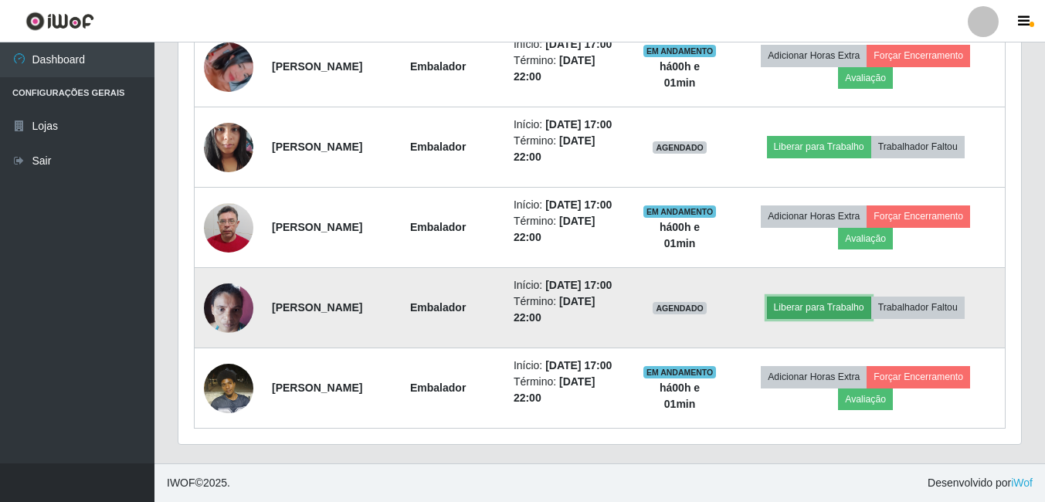
click at [829, 318] on button "Liberar para Trabalho" at bounding box center [819, 308] width 104 height 22
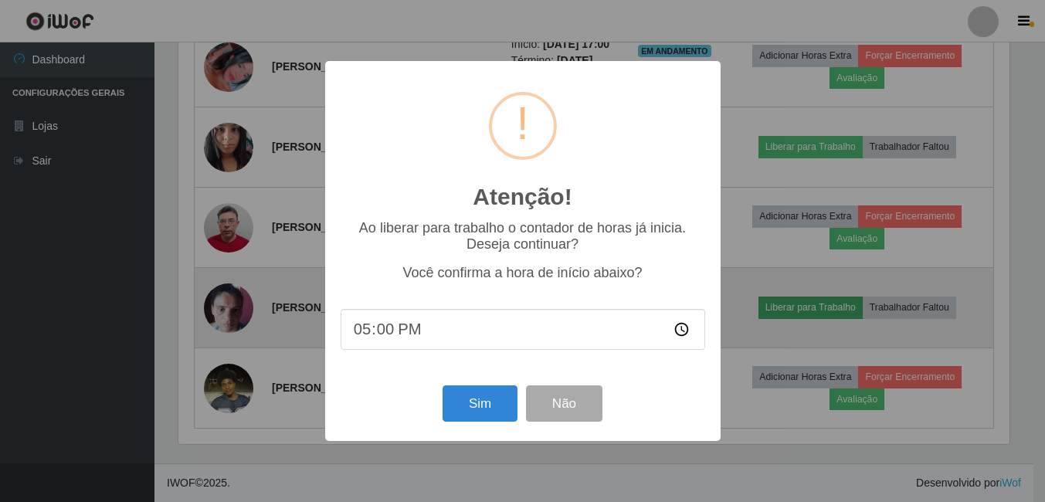
scroll to position [321, 835]
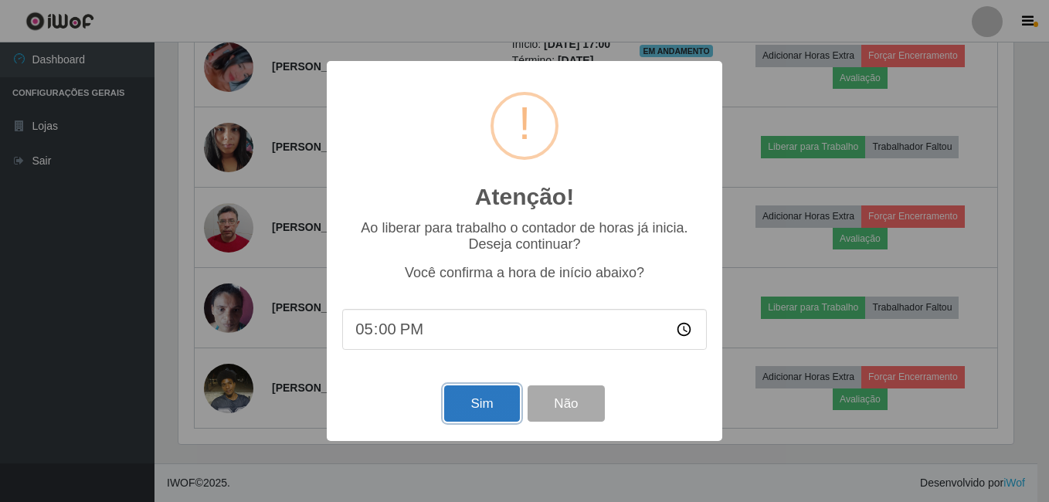
click at [478, 415] on button "Sim" at bounding box center [481, 403] width 75 height 36
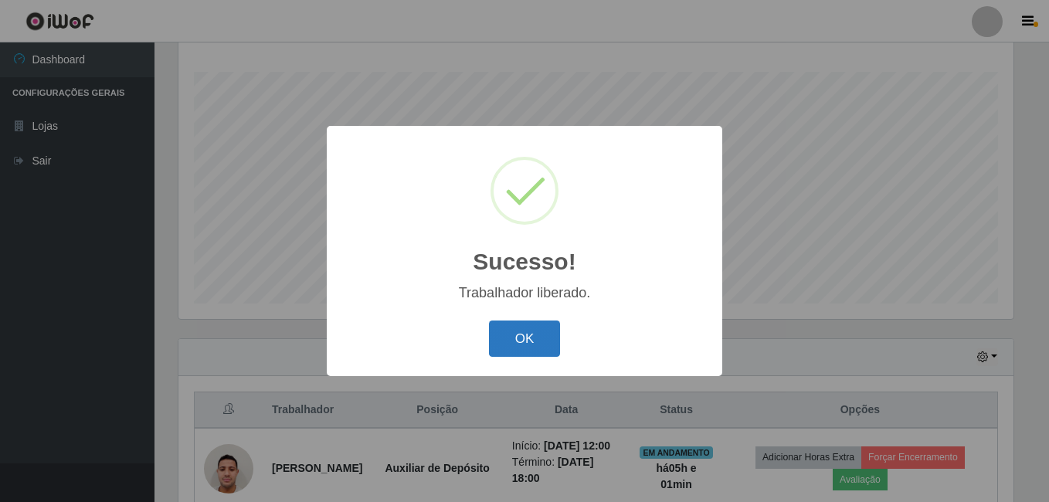
click at [523, 356] on button "OK" at bounding box center [525, 339] width 72 height 36
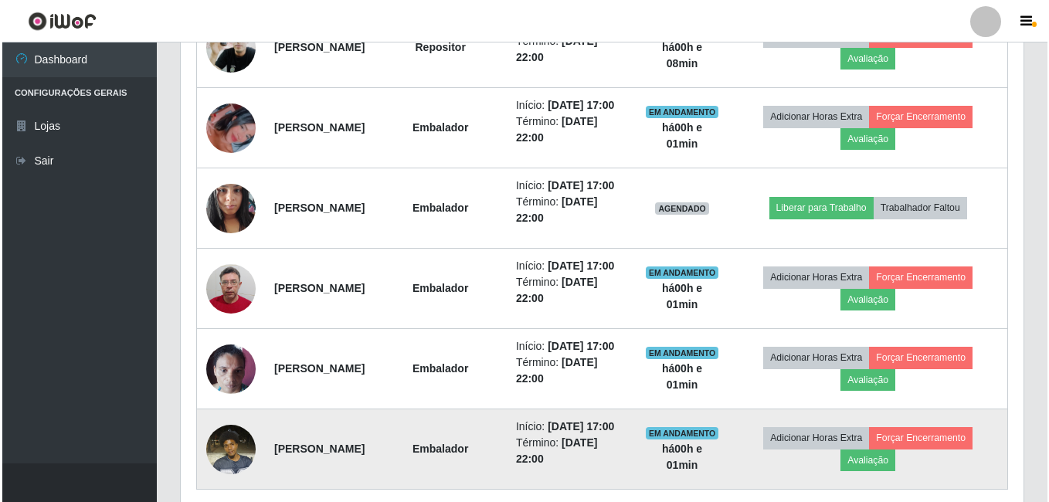
scroll to position [1002, 0]
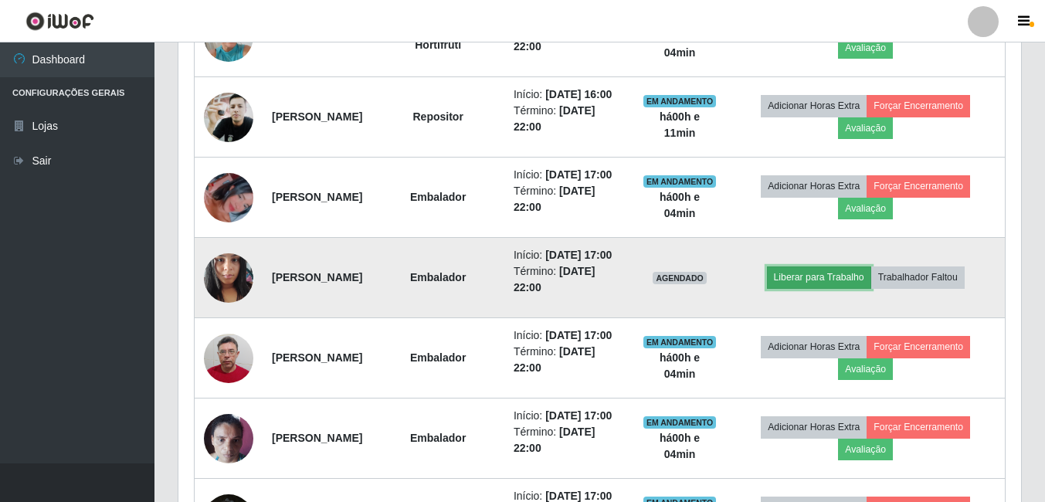
click at [839, 288] on button "Liberar para Trabalho" at bounding box center [819, 277] width 104 height 22
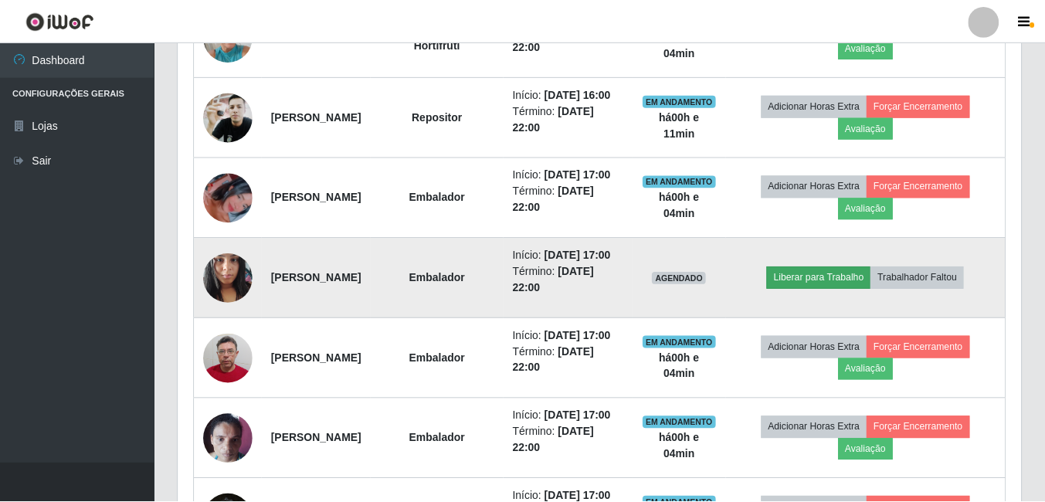
scroll to position [321, 835]
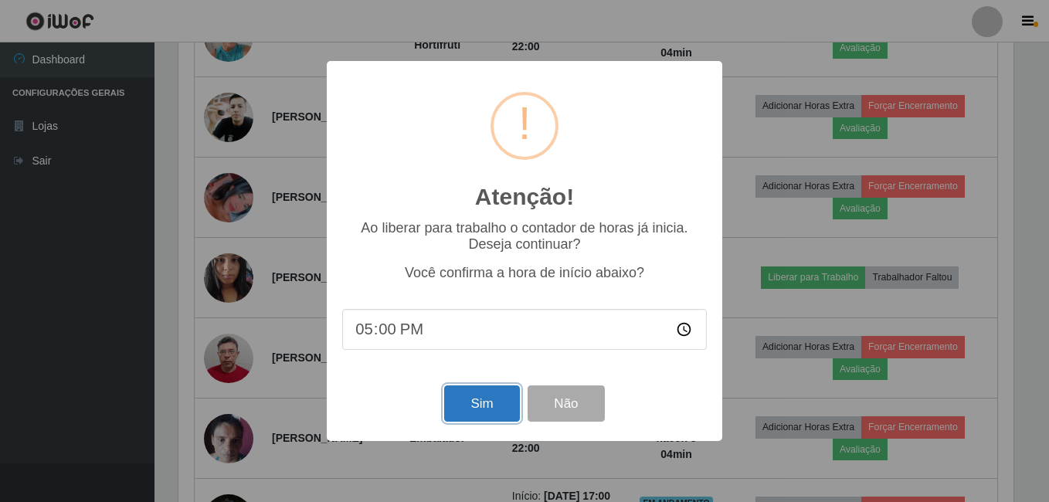
click at [504, 409] on button "Sim" at bounding box center [481, 403] width 75 height 36
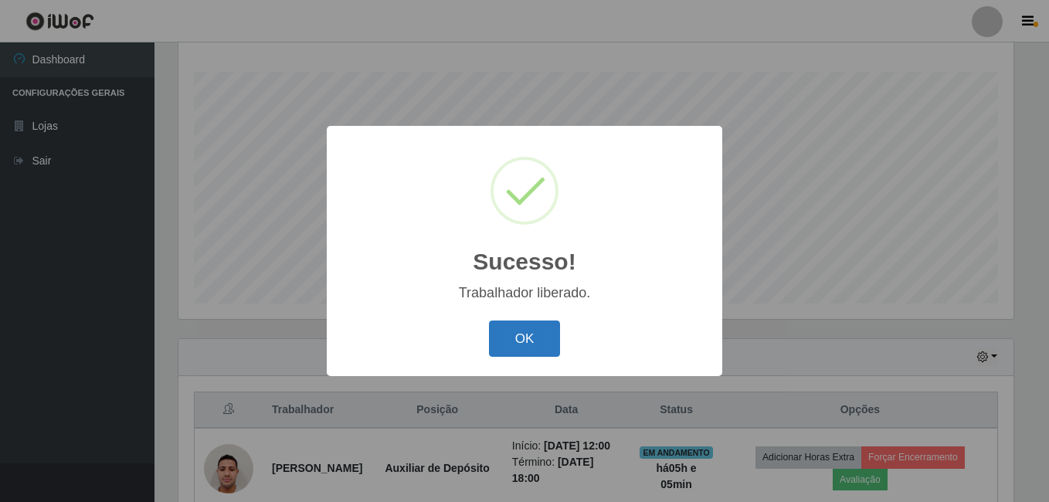
click at [544, 356] on button "OK" at bounding box center [525, 339] width 72 height 36
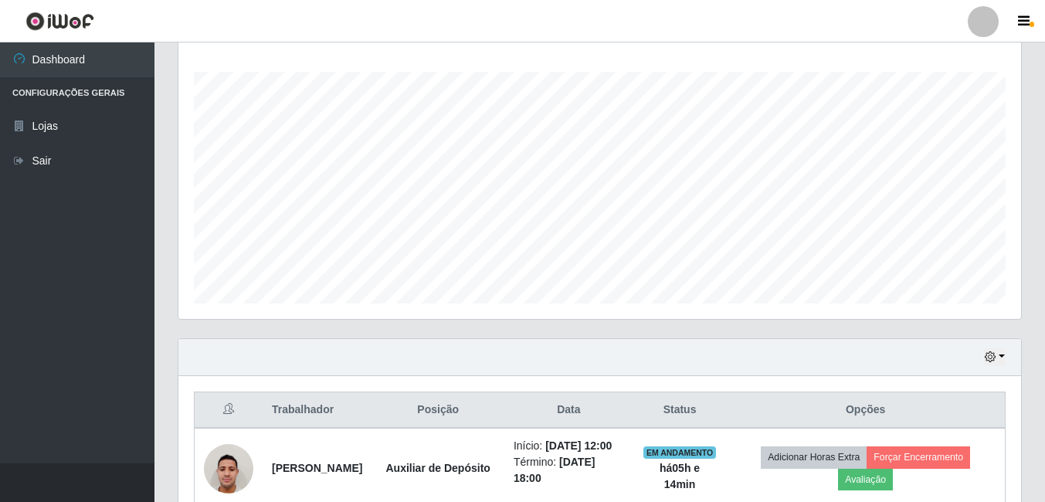
scroll to position [558, 0]
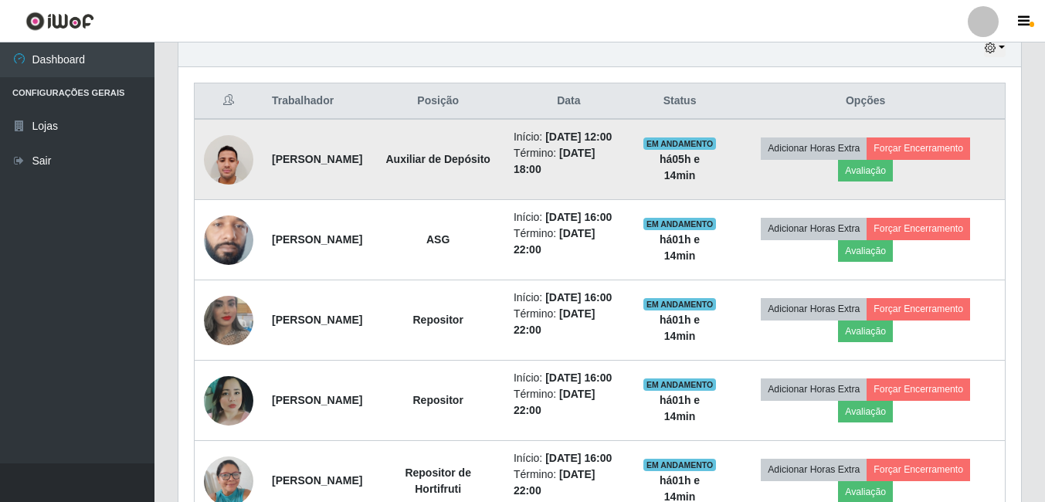
click at [236, 180] on img at bounding box center [228, 160] width 49 height 66
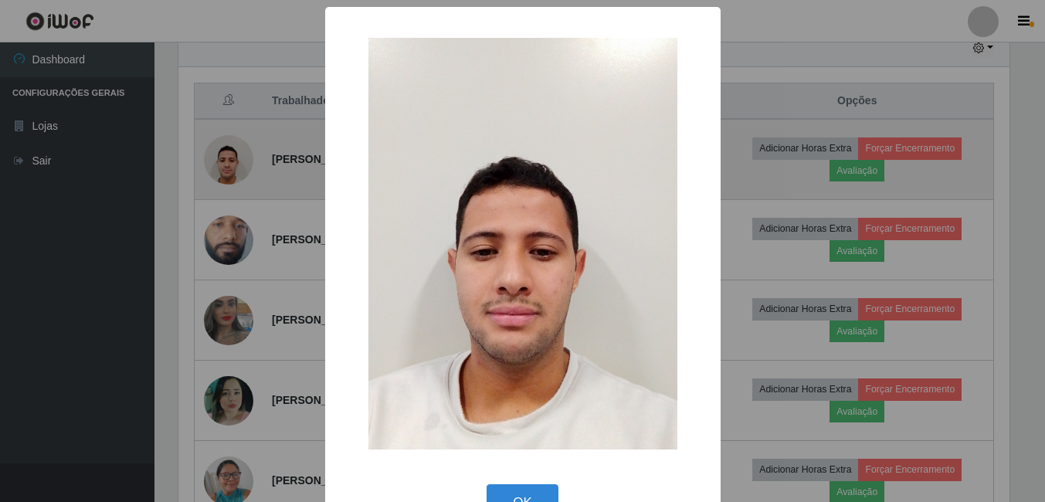
scroll to position [321, 835]
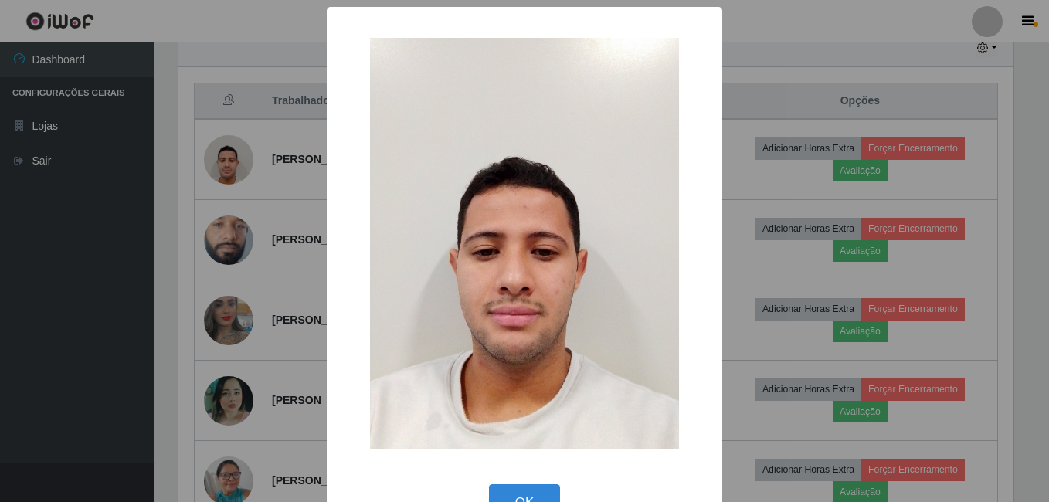
click at [229, 192] on div "× OK Cancel" at bounding box center [524, 251] width 1049 height 502
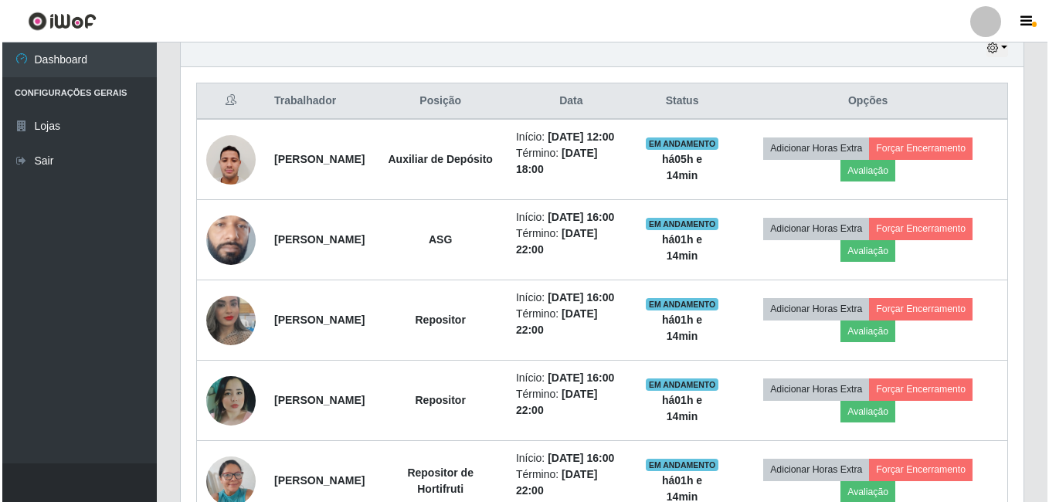
scroll to position [712, 0]
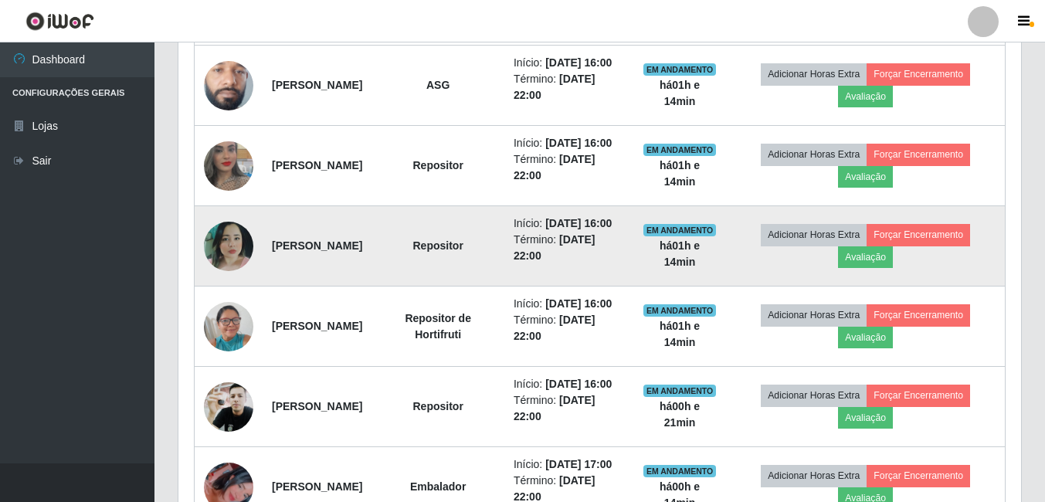
click at [219, 271] on img at bounding box center [228, 246] width 49 height 49
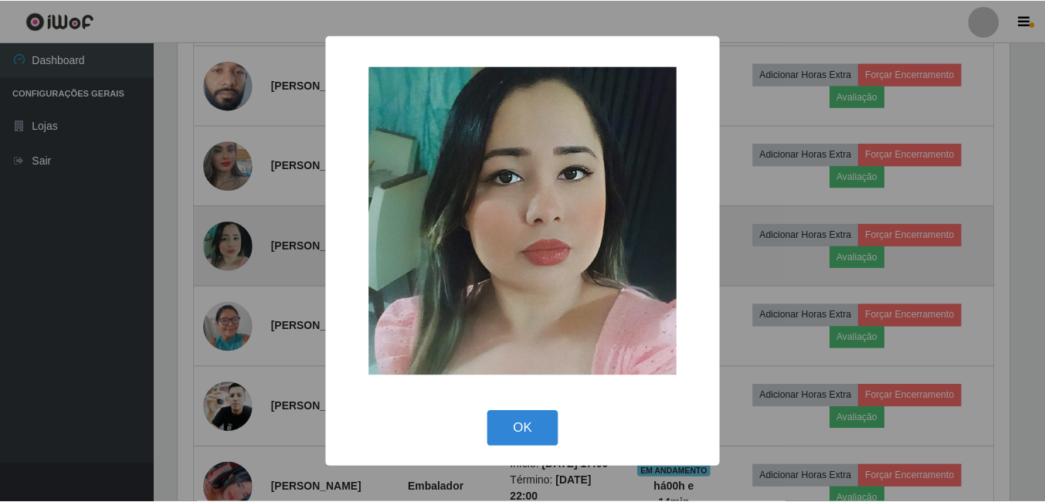
scroll to position [321, 835]
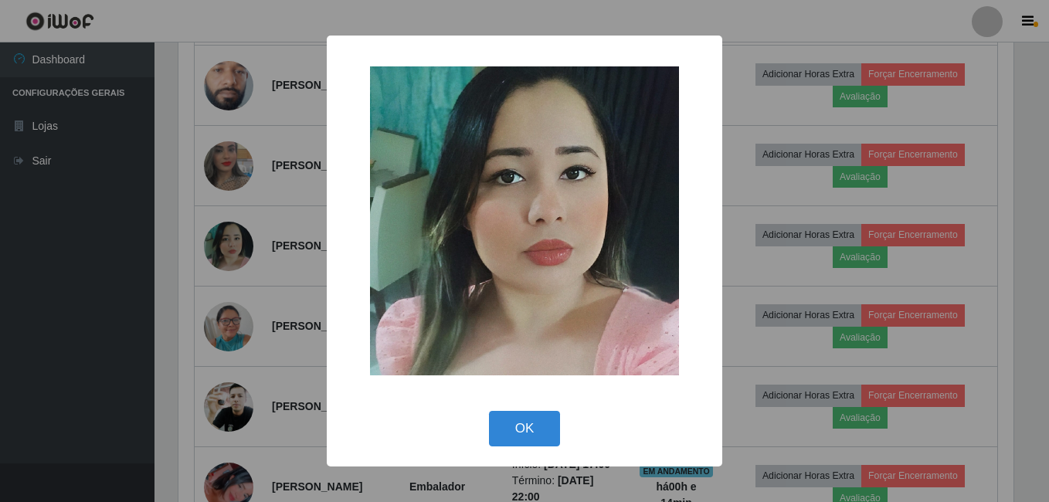
click at [256, 276] on div "× OK Cancel" at bounding box center [524, 251] width 1049 height 502
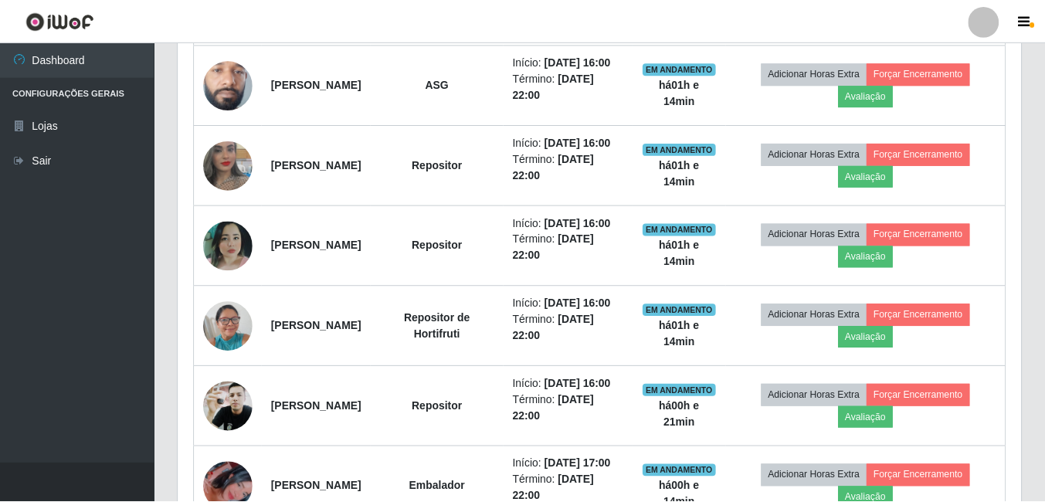
scroll to position [321, 843]
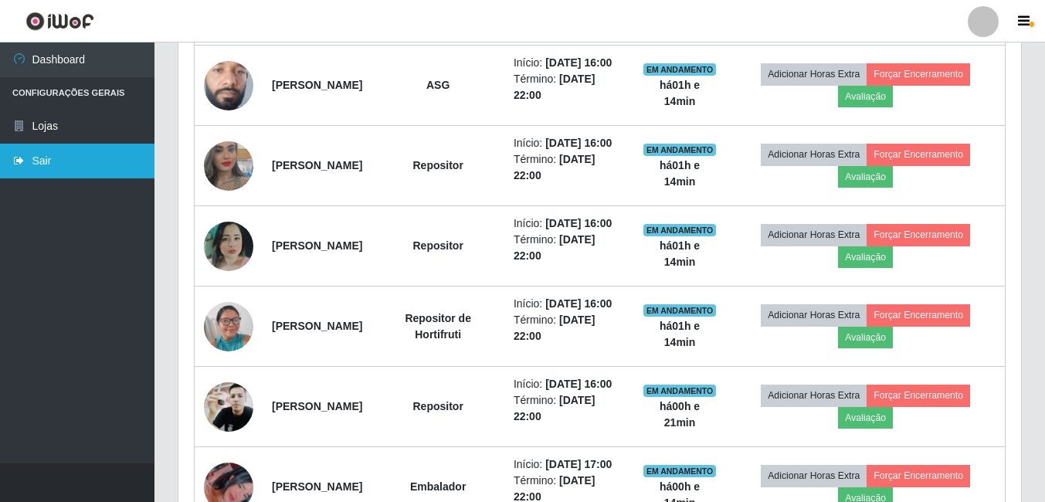
click at [63, 151] on link "Sair" at bounding box center [77, 161] width 154 height 35
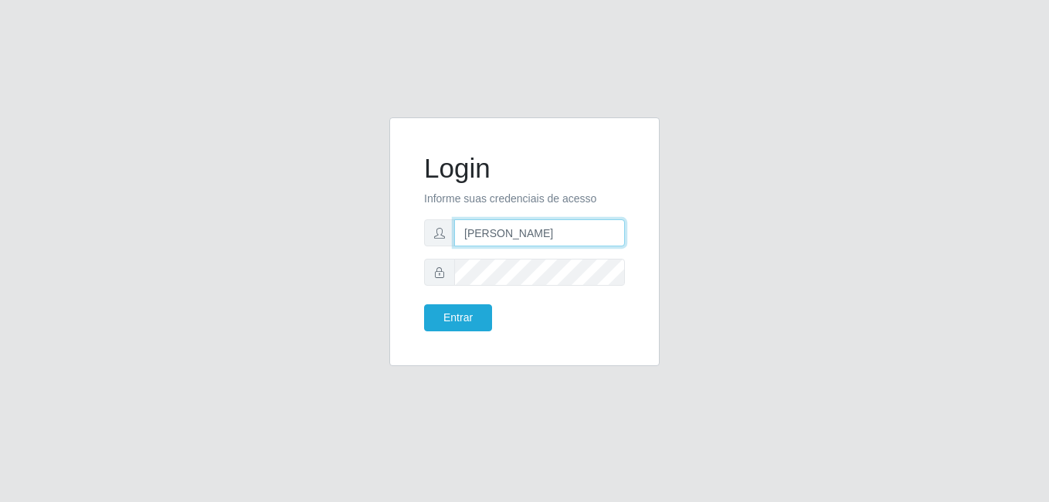
drag, startPoint x: 507, startPoint y: 239, endPoint x: 333, endPoint y: 263, distance: 176.2
click at [337, 264] on div "Login Informe suas credenciais de acesso [PERSON_NAME] Entrar" at bounding box center [524, 250] width 880 height 267
type input "thiagol@bemais"
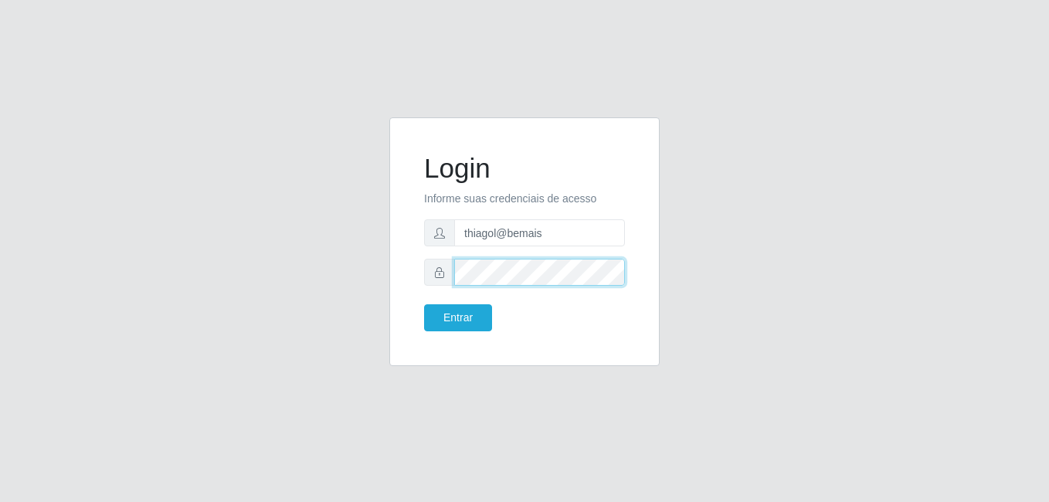
click at [424, 304] on button "Entrar" at bounding box center [458, 317] width 68 height 27
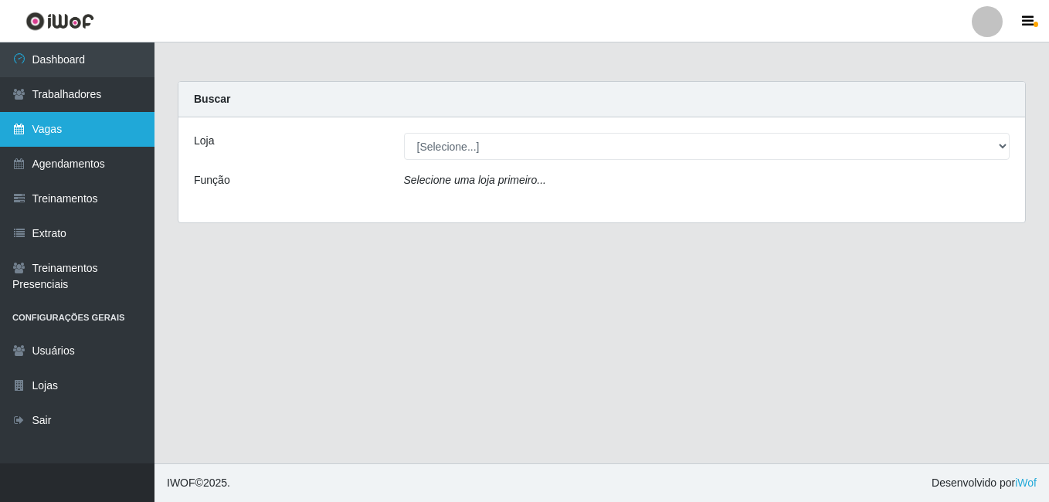
click at [131, 133] on link "Vagas" at bounding box center [77, 129] width 154 height 35
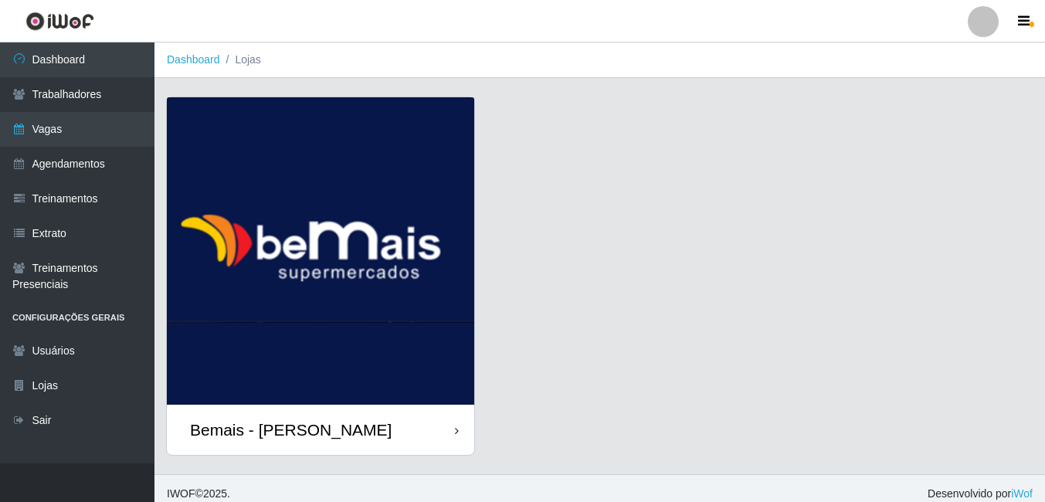
click at [257, 303] on img at bounding box center [320, 250] width 307 height 307
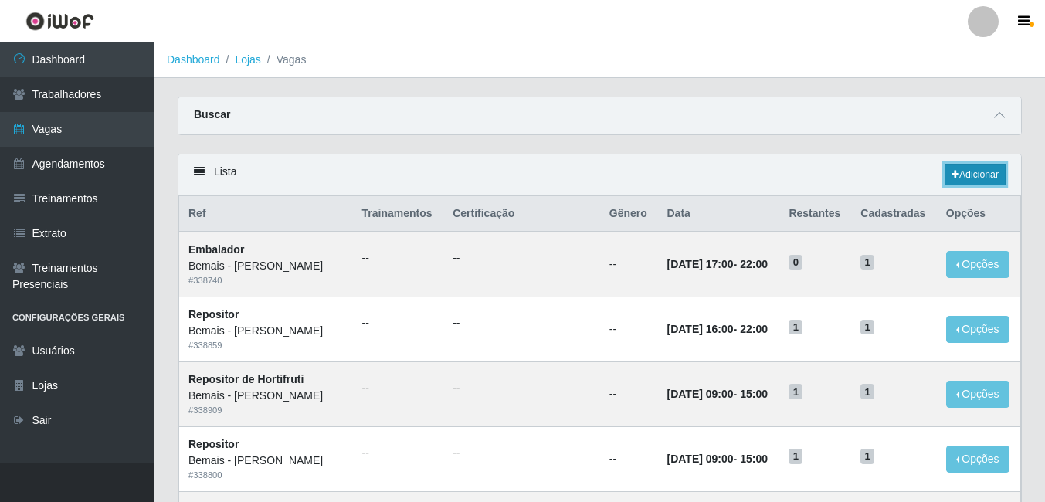
click at [956, 178] on link "Adicionar" at bounding box center [975, 175] width 61 height 22
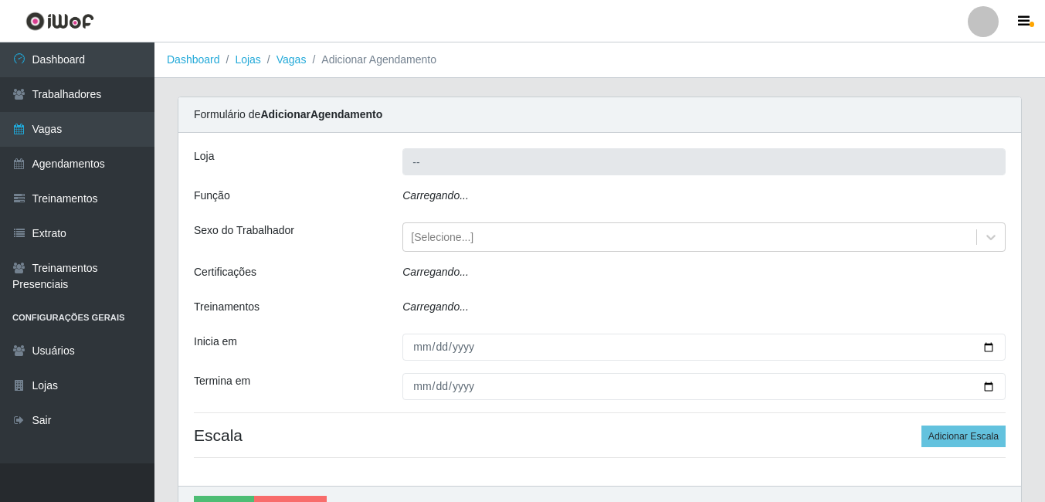
type input "Bemais - [PERSON_NAME]"
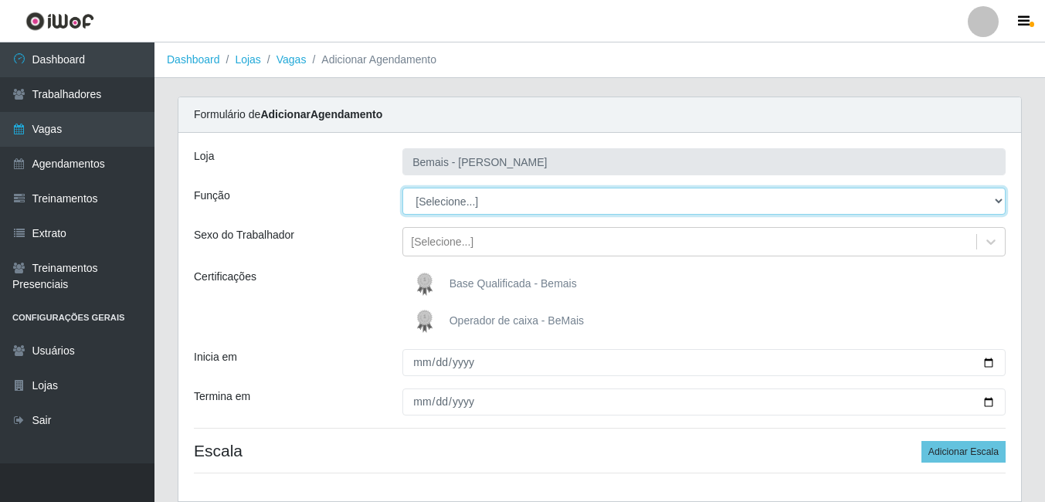
click at [479, 202] on select "[Selecione...] ASG ASG + ASG ++ Auxiliar de Depósito Auxiliar de Depósito + Aux…" at bounding box center [703, 201] width 603 height 27
select select "24"
click at [402, 188] on select "[Selecione...] ASG ASG + ASG ++ Auxiliar de Depósito Auxiliar de Depósito + Aux…" at bounding box center [703, 201] width 603 height 27
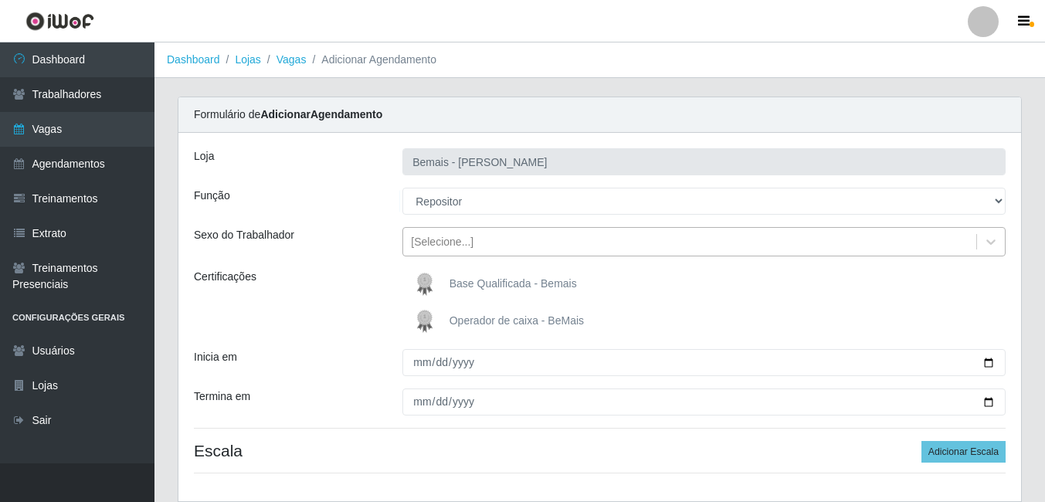
click at [424, 234] on div "[Selecione...]" at bounding box center [442, 242] width 63 height 16
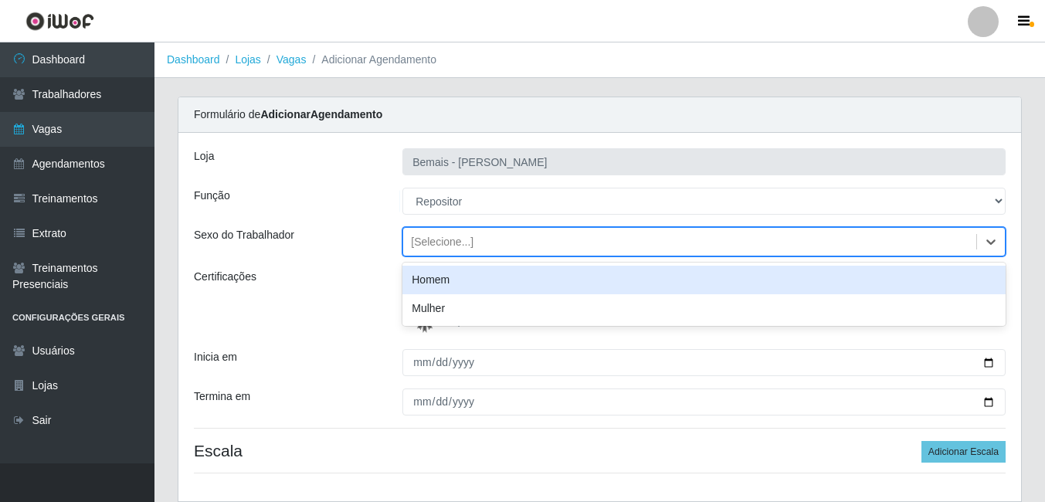
click at [419, 289] on div "Homem" at bounding box center [703, 280] width 603 height 29
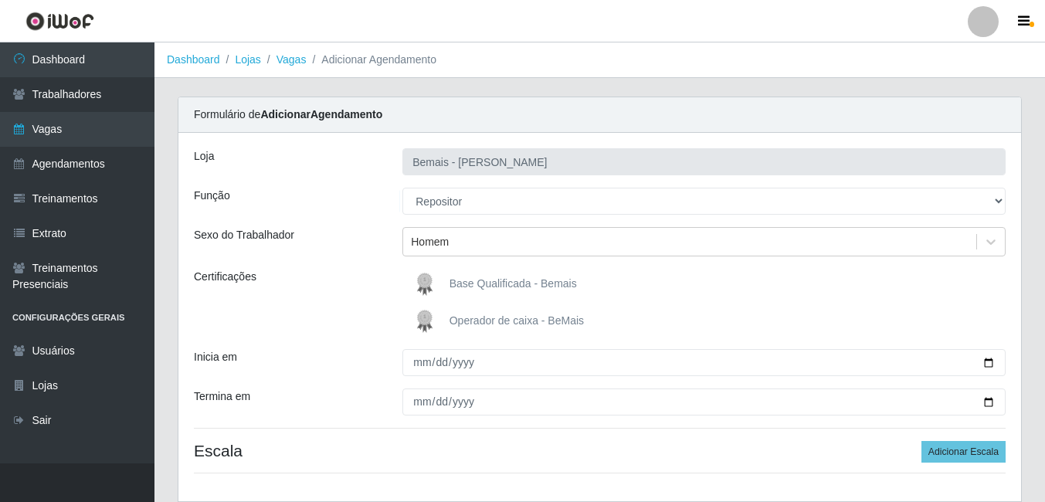
click at [429, 286] on img at bounding box center [427, 284] width 37 height 31
click at [0, 0] on input "Base Qualificada - Bemais" at bounding box center [0, 0] width 0 height 0
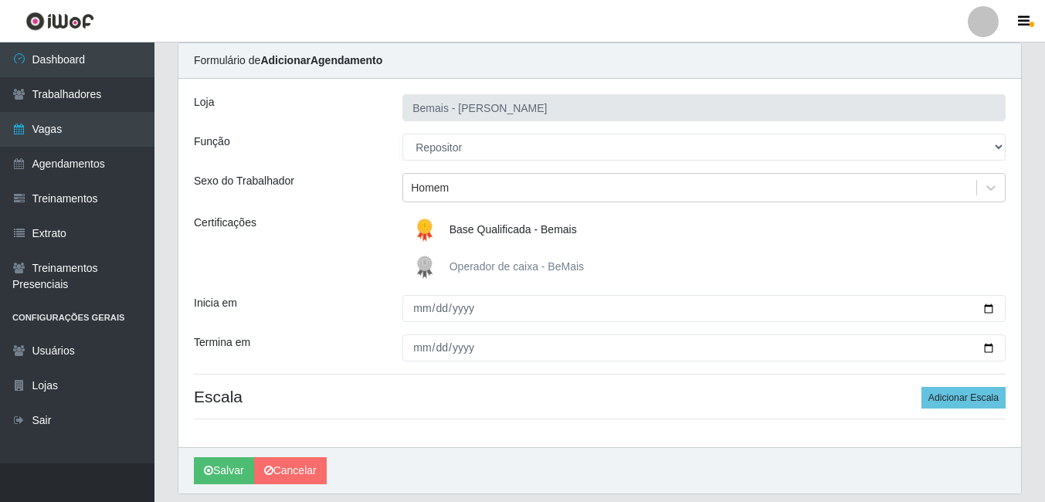
scroll to position [103, 0]
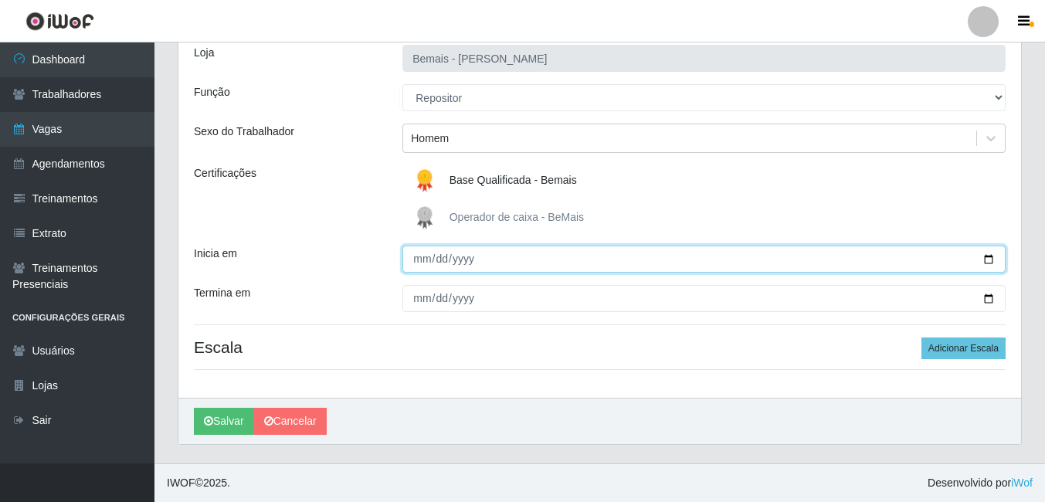
click at [424, 268] on input "Inicia em" at bounding box center [703, 259] width 603 height 27
type input "[DATE]"
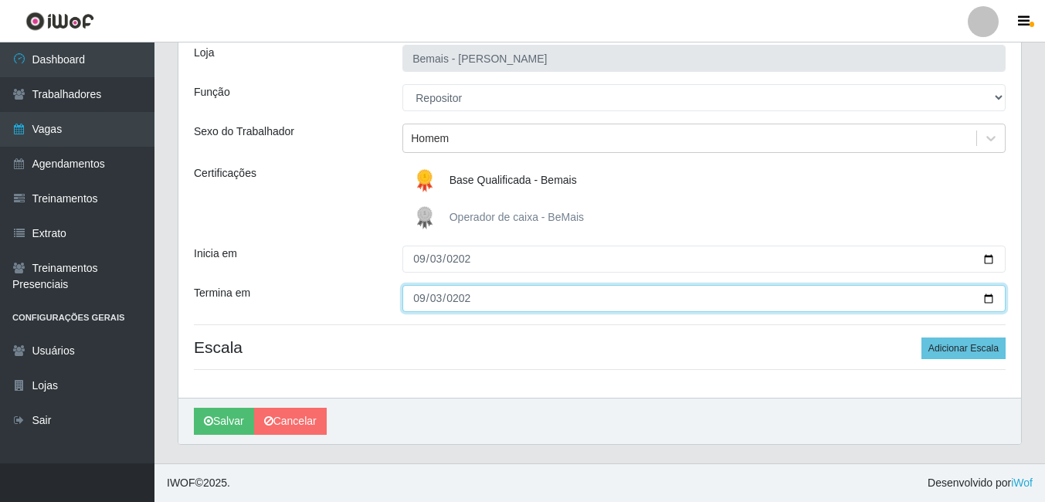
type input "[DATE]"
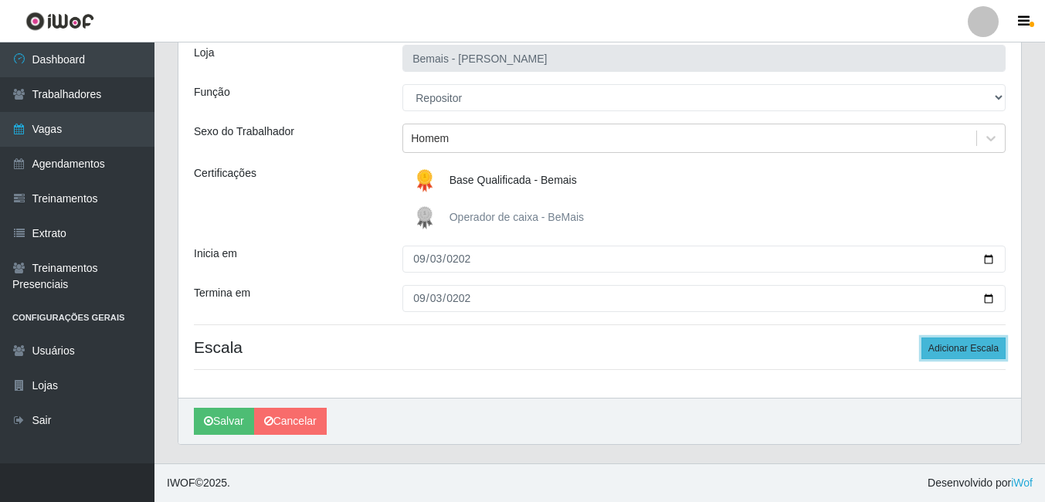
click at [934, 351] on button "Adicionar Escala" at bounding box center [963, 348] width 84 height 22
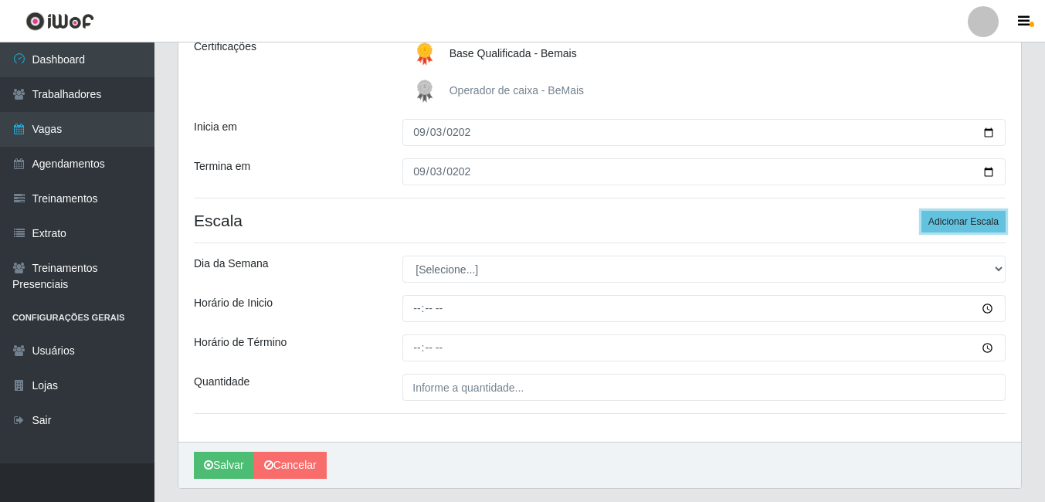
scroll to position [258, 0]
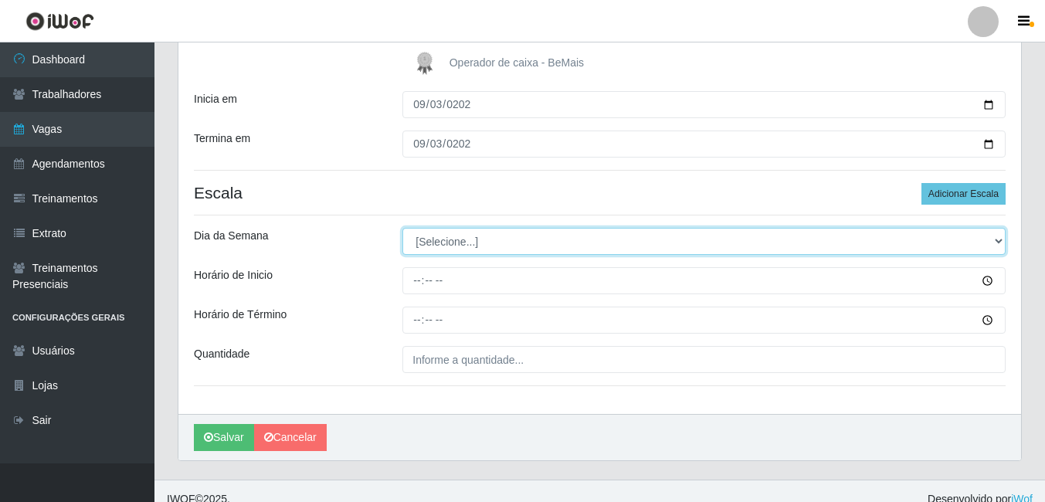
click at [436, 235] on select "[Selecione...] Segunda Terça Quarta Quinta Sexta Sábado Domingo" at bounding box center [703, 241] width 603 height 27
select select "3"
click at [402, 228] on select "[Selecione...] Segunda Terça Quarta Quinta Sexta Sábado Domingo" at bounding box center [703, 241] width 603 height 27
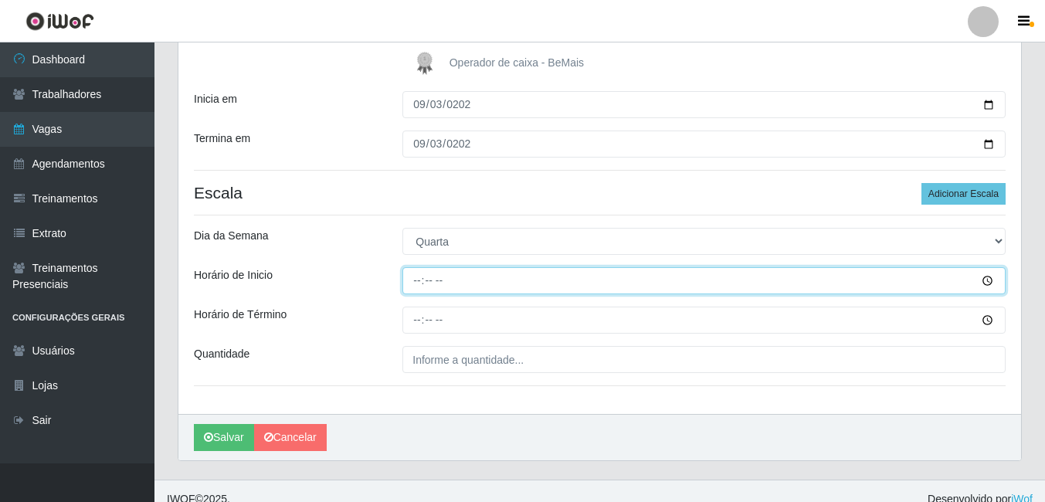
click at [415, 284] on input "Horário de Inicio" at bounding box center [703, 280] width 603 height 27
type input "16:00"
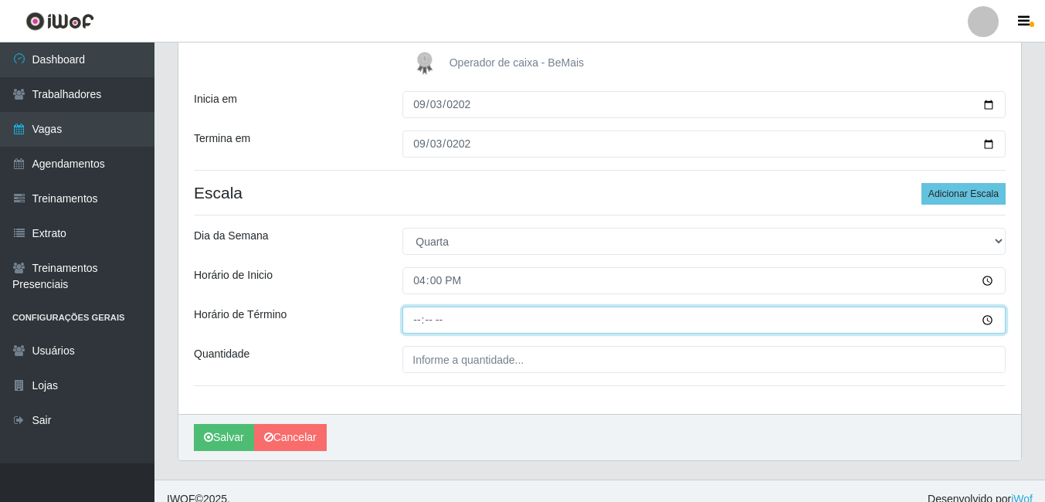
type input "22:00"
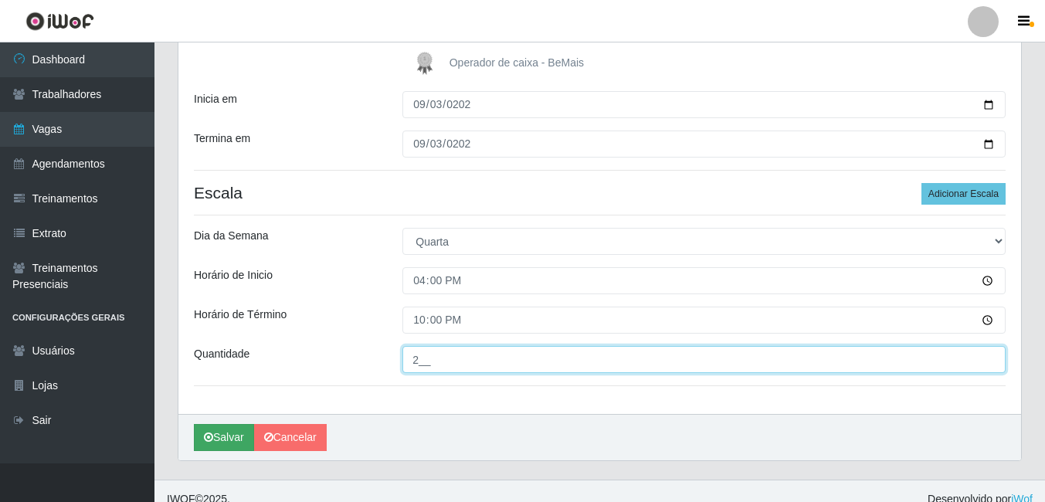
type input "2__"
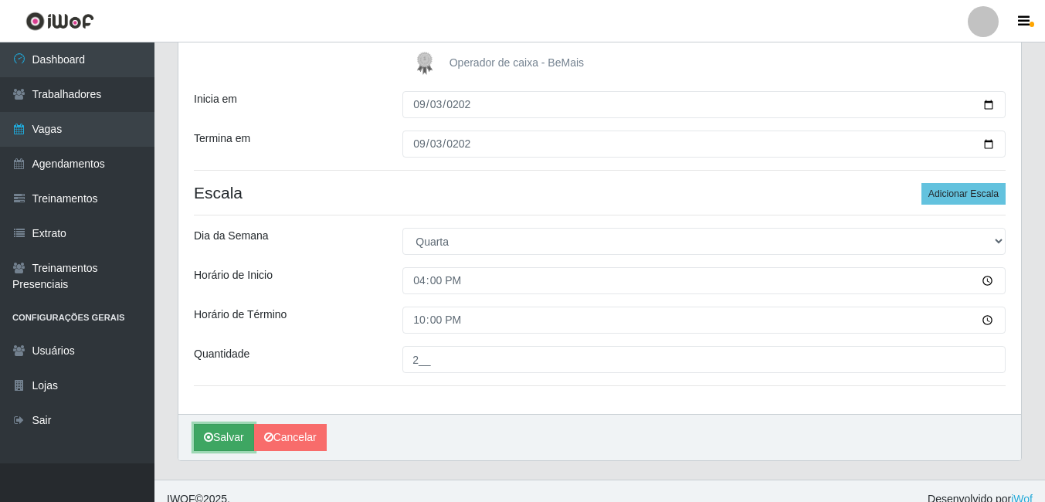
click at [225, 443] on button "Salvar" at bounding box center [224, 437] width 60 height 27
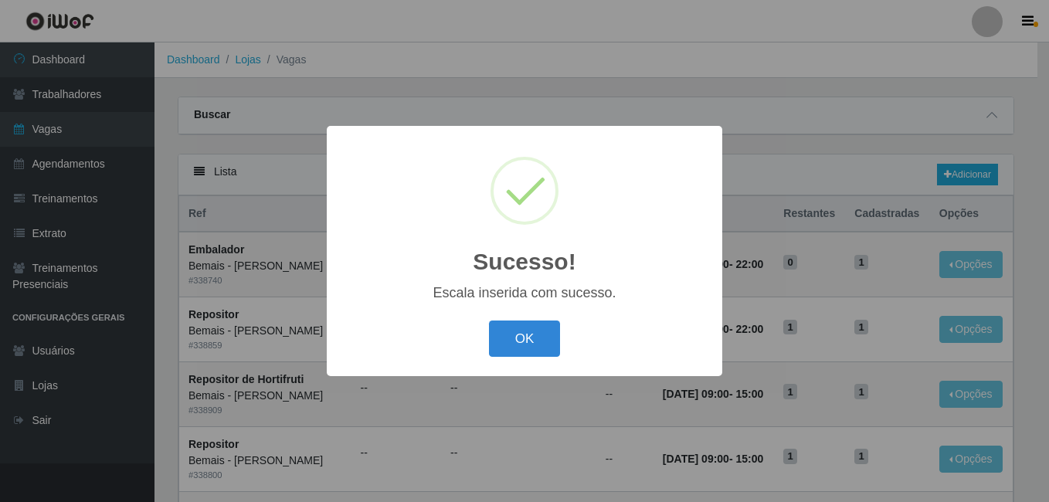
click at [488, 351] on div "OK Cancel" at bounding box center [524, 339] width 365 height 44
click at [546, 338] on button "OK" at bounding box center [525, 339] width 72 height 36
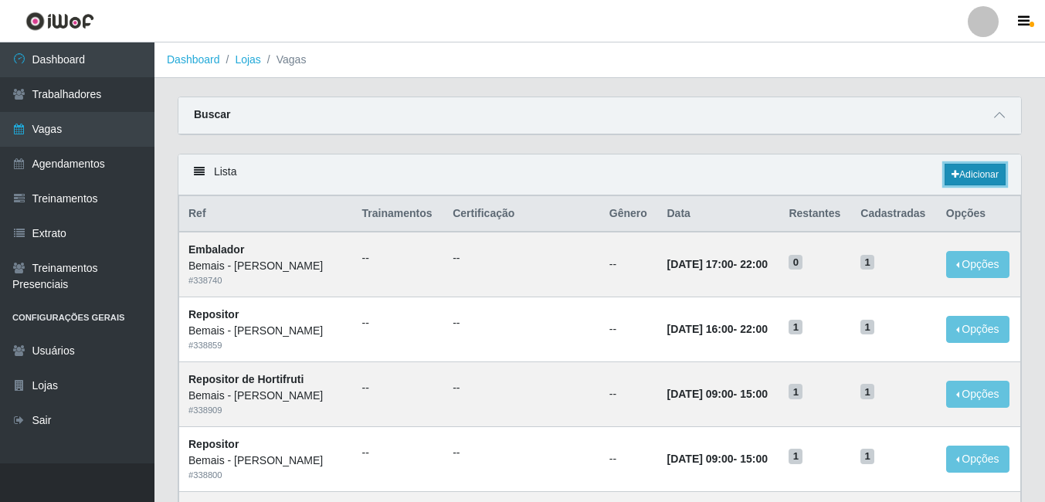
click at [956, 175] on link "Adicionar" at bounding box center [975, 175] width 61 height 22
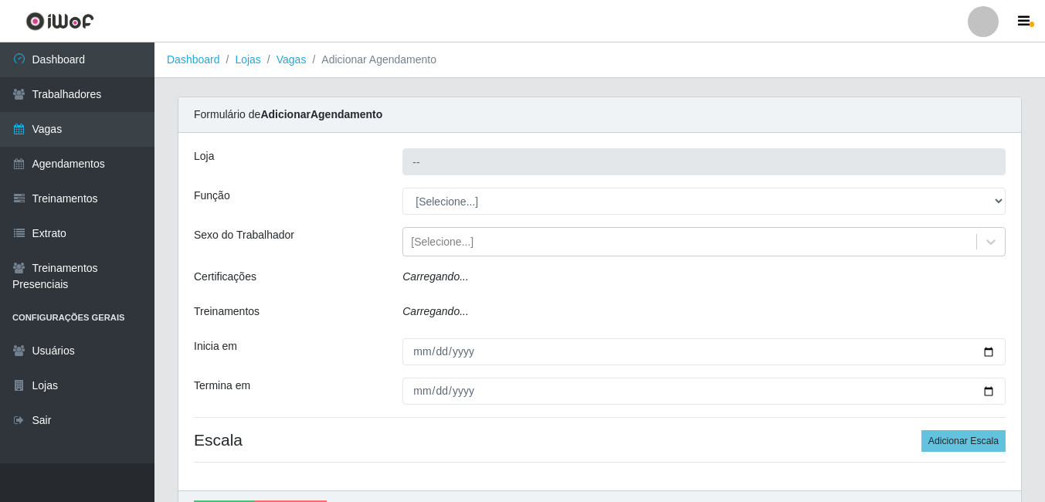
type input "Bemais - [PERSON_NAME]"
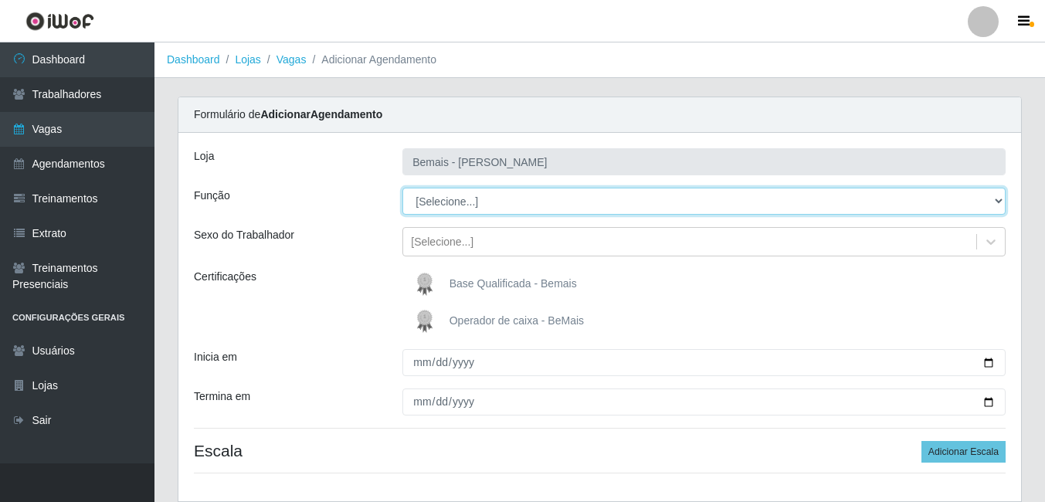
click at [449, 190] on select "[Selecione...] ASG ASG + ASG ++ Auxiliar de Depósito Auxiliar de Depósito + Aux…" at bounding box center [703, 201] width 603 height 27
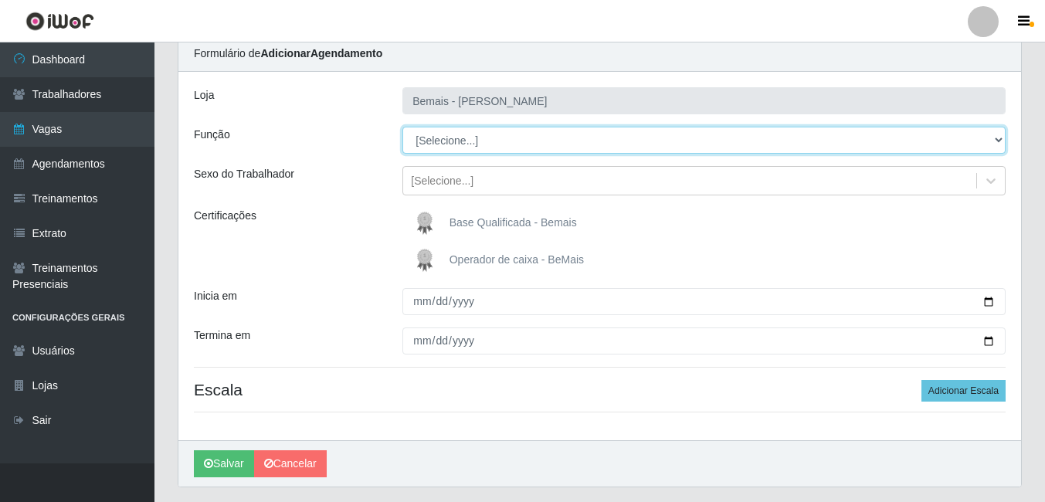
scroll to position [103, 0]
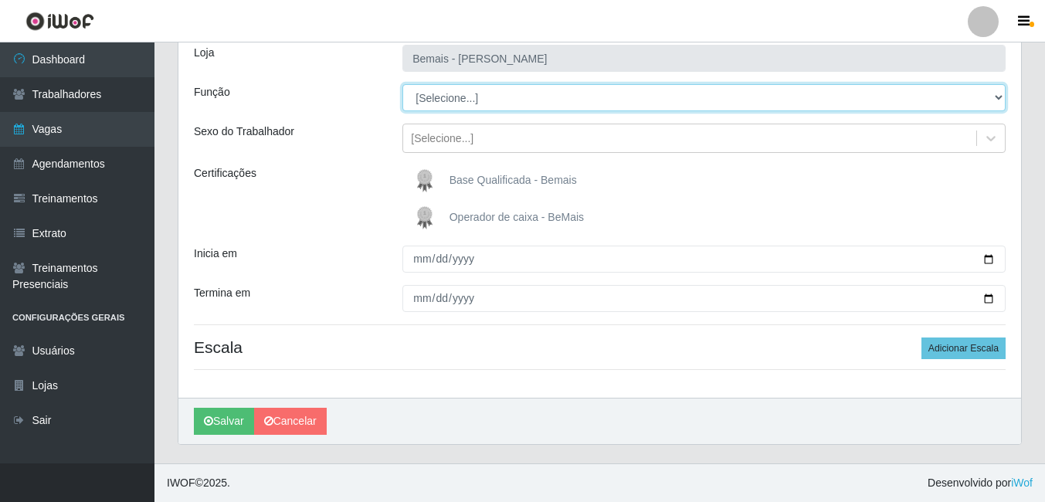
click at [514, 86] on select "[Selecione...] ASG ASG + ASG ++ Auxiliar de Depósito Auxiliar de Depósito + Aux…" at bounding box center [703, 97] width 603 height 27
select select "24"
click at [402, 84] on select "[Selecione...] ASG ASG + ASG ++ Auxiliar de Depósito Auxiliar de Depósito + Aux…" at bounding box center [703, 97] width 603 height 27
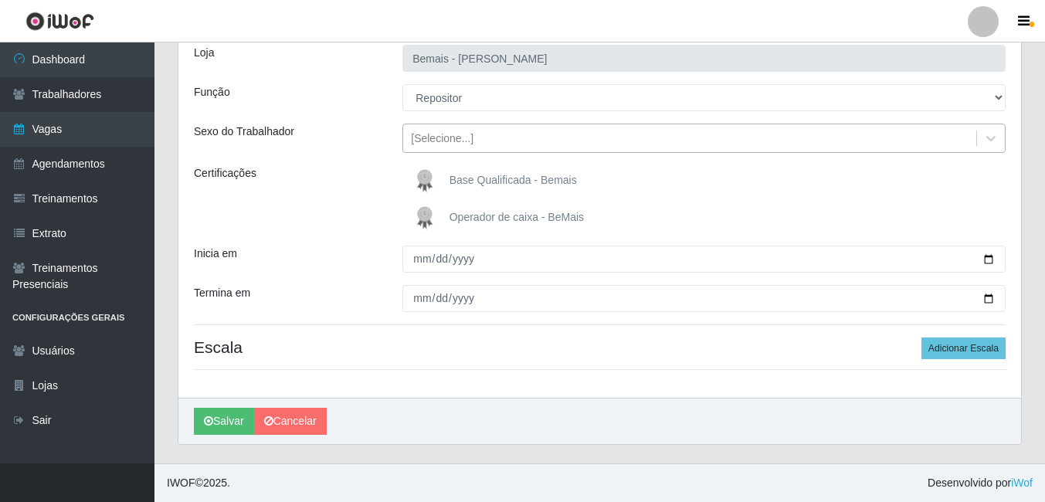
click at [500, 129] on div "[Selecione...]" at bounding box center [689, 138] width 573 height 25
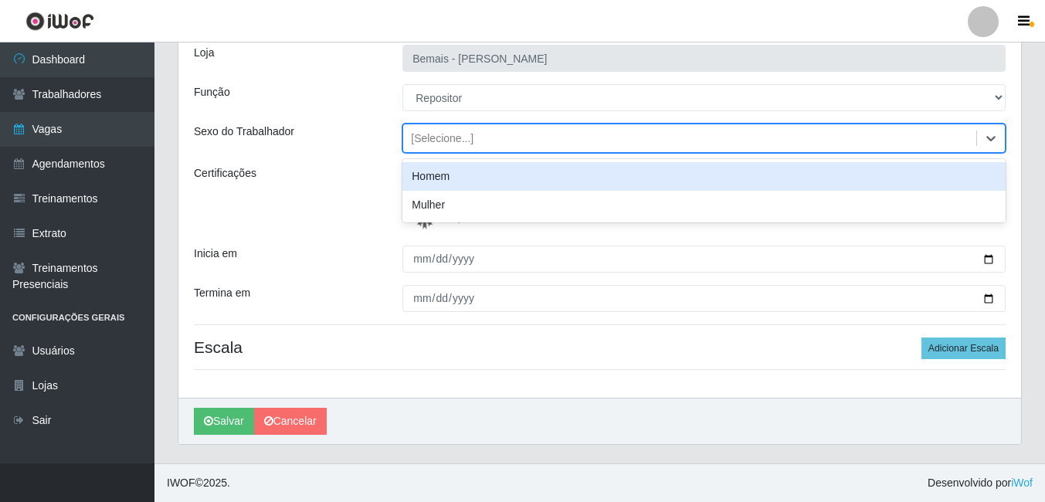
click at [456, 172] on div "Homem" at bounding box center [703, 176] width 603 height 29
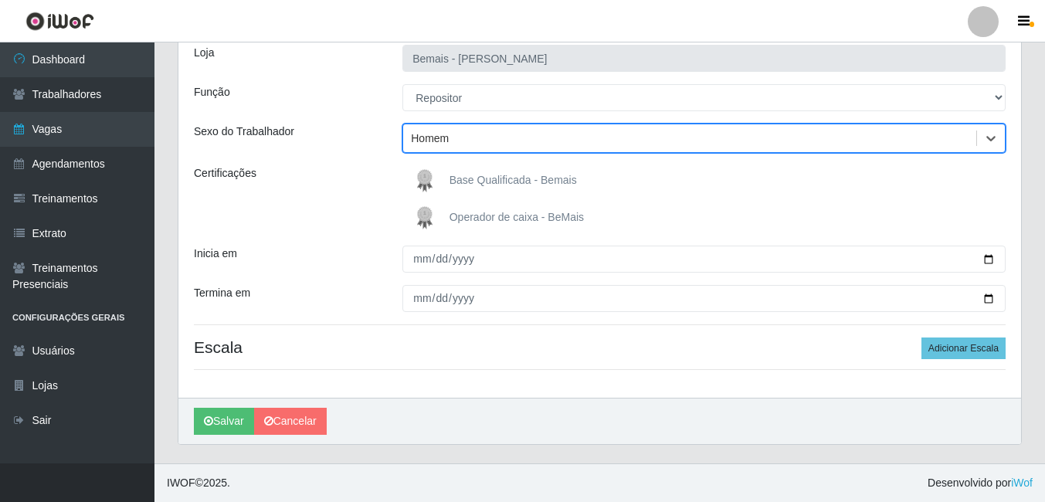
click at [453, 177] on span "Base Qualificada - Bemais" at bounding box center [512, 180] width 127 height 12
click at [0, 0] on input "Base Qualificada - Bemais" at bounding box center [0, 0] width 0 height 0
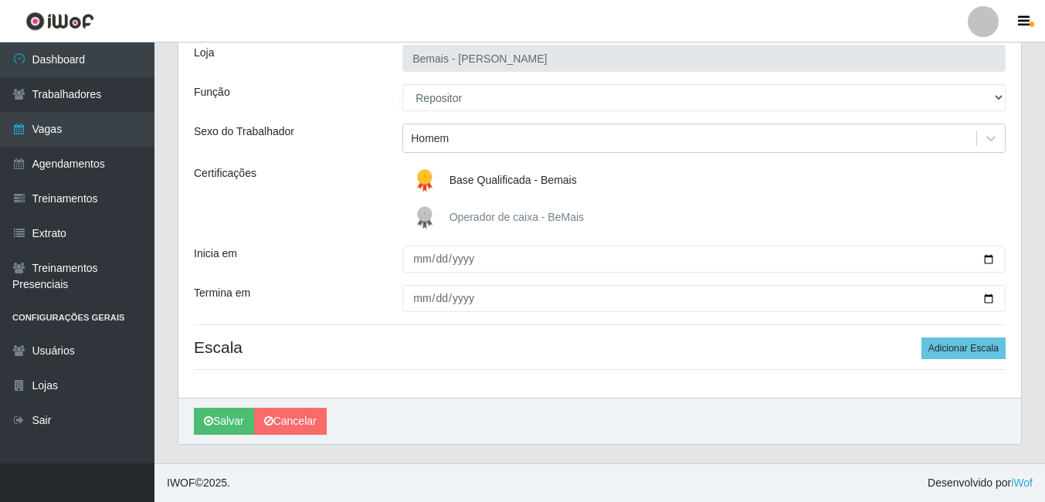
click at [416, 276] on div "[PERSON_NAME] Função [Selecione...] ASG ASG + ASG ++ Auxiliar de Depósito Auxil…" at bounding box center [599, 213] width 843 height 368
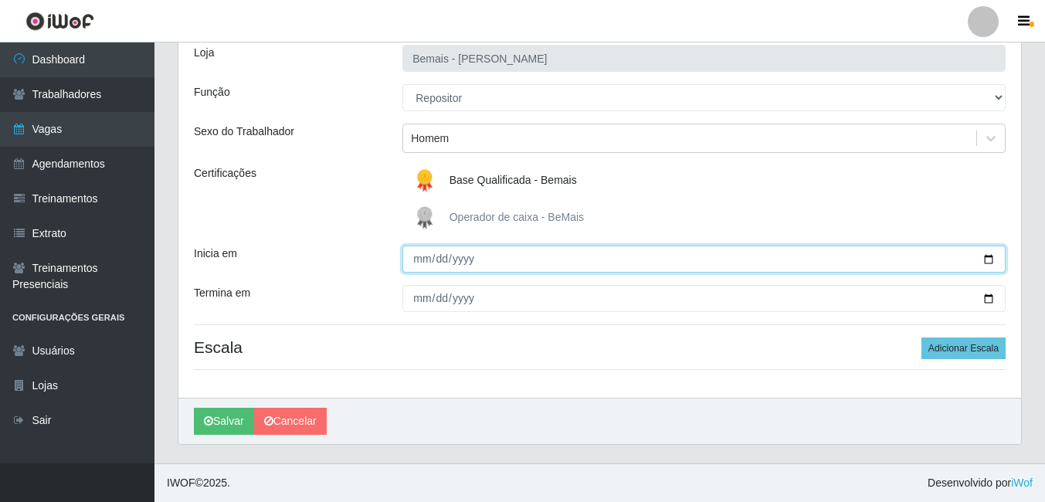
click at [426, 267] on input "Inicia em" at bounding box center [703, 259] width 603 height 27
type input "[DATE]"
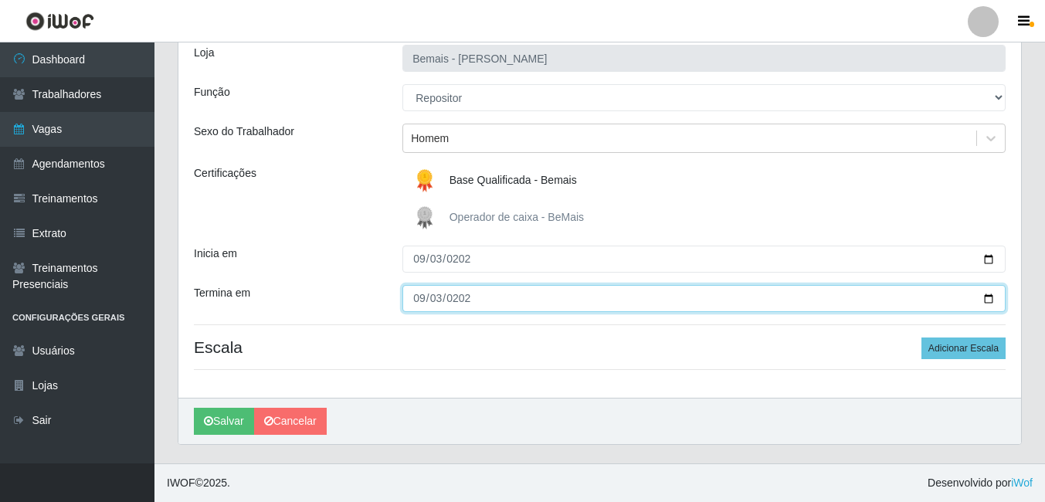
type input "[DATE]"
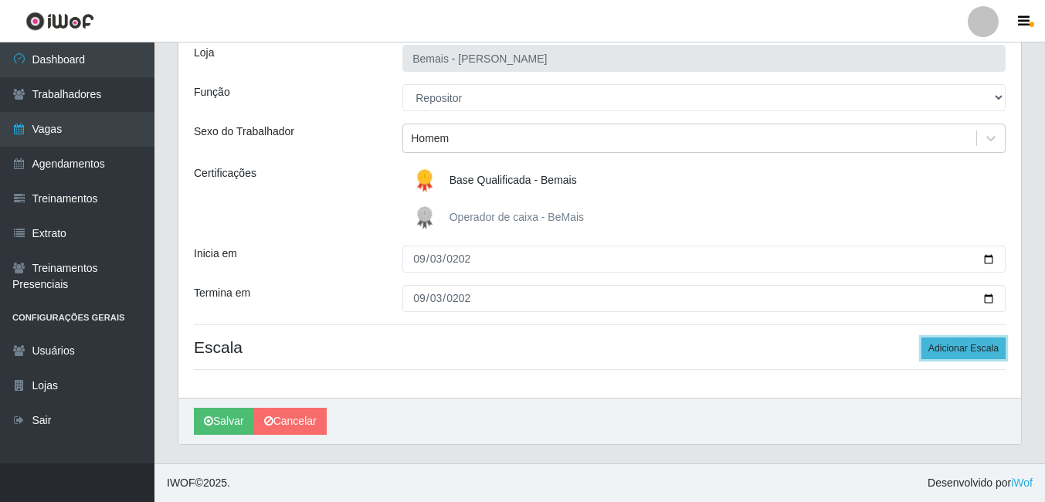
click at [934, 354] on button "Adicionar Escala" at bounding box center [963, 348] width 84 height 22
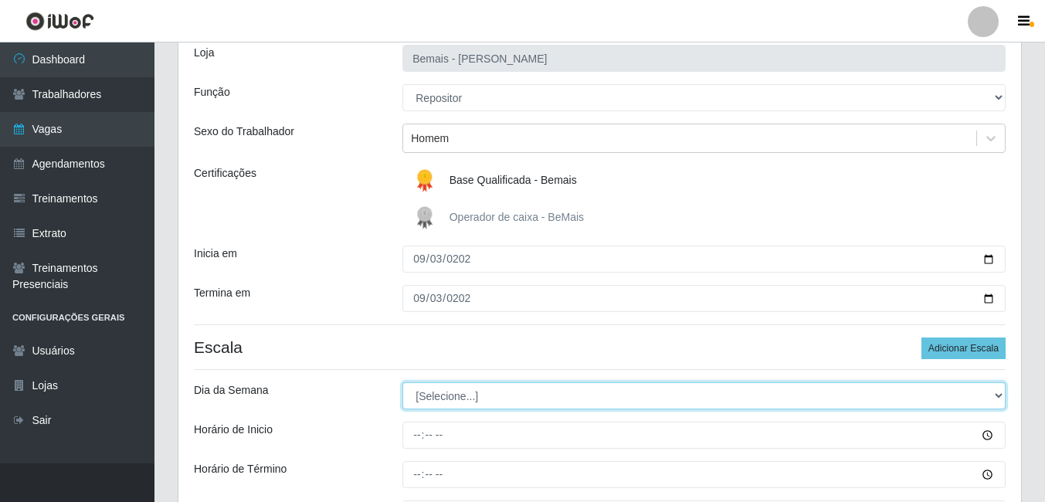
click at [517, 401] on select "[Selecione...] Segunda Terça Quarta Quinta Sexta Sábado Domingo" at bounding box center [703, 395] width 603 height 27
select select "3"
click at [402, 382] on select "[Selecione...] Segunda Terça Quarta Quinta Sexta Sábado Domingo" at bounding box center [703, 395] width 603 height 27
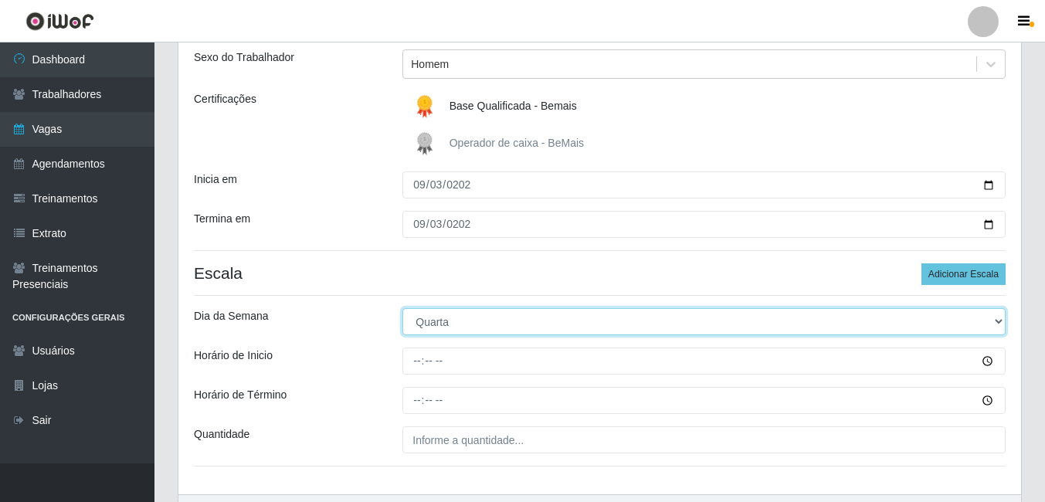
scroll to position [274, 0]
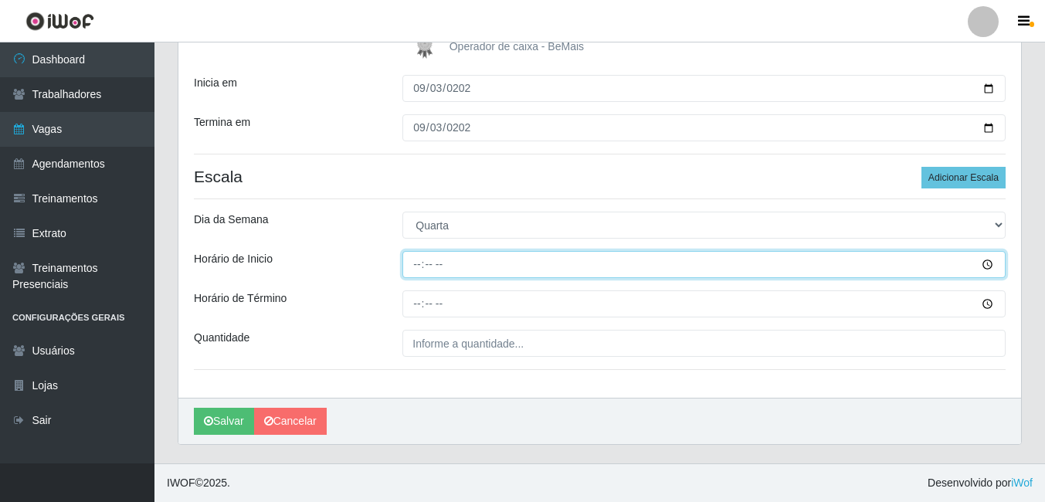
click at [413, 270] on input "Horário de Inicio" at bounding box center [703, 264] width 603 height 27
type input "09:00"
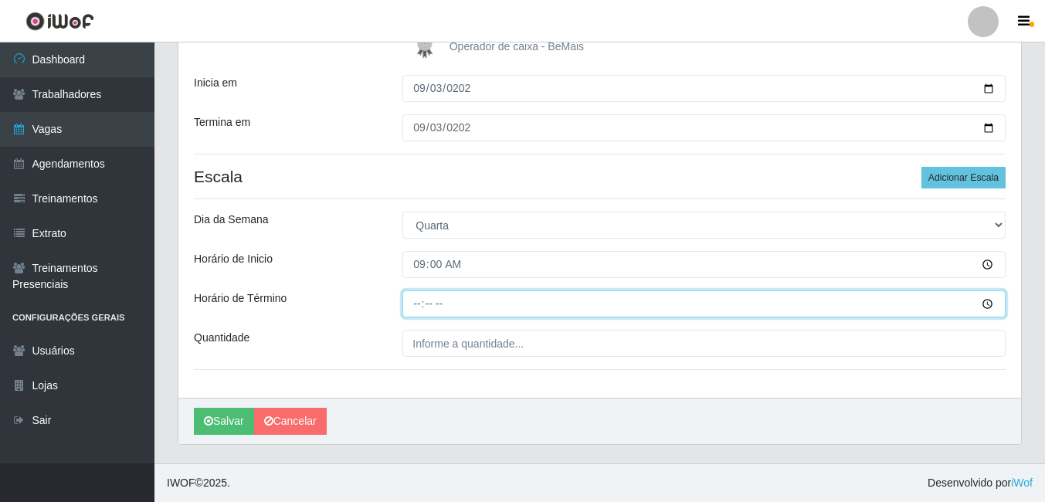
type input "15:00"
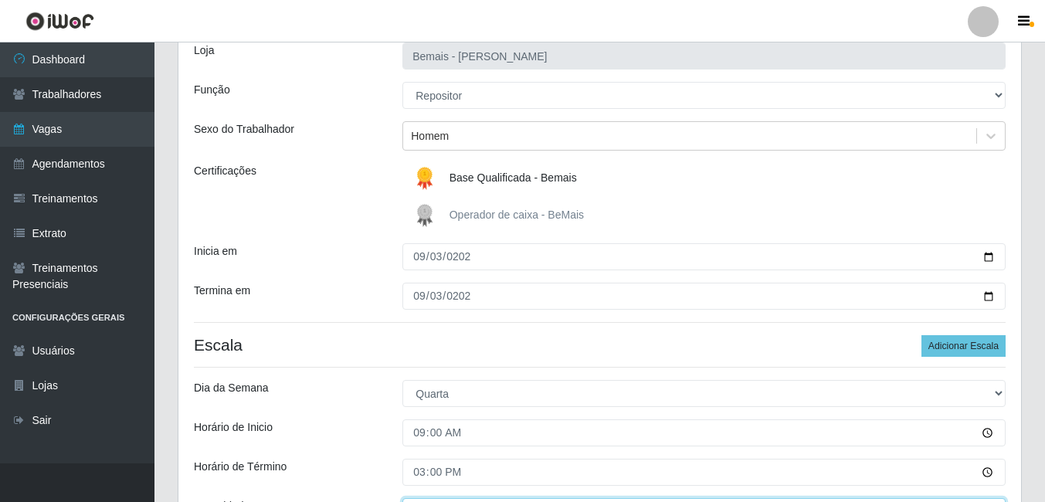
scroll to position [232, 0]
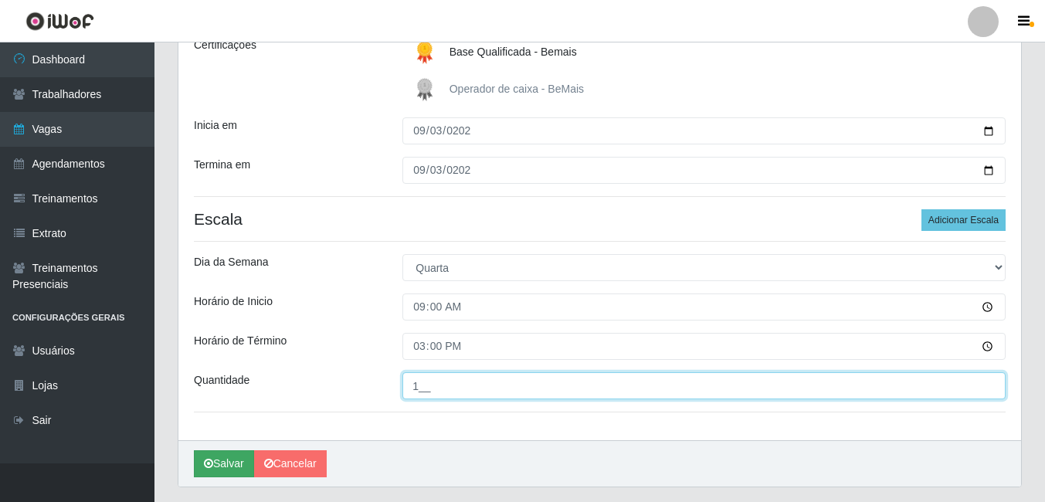
type input "1__"
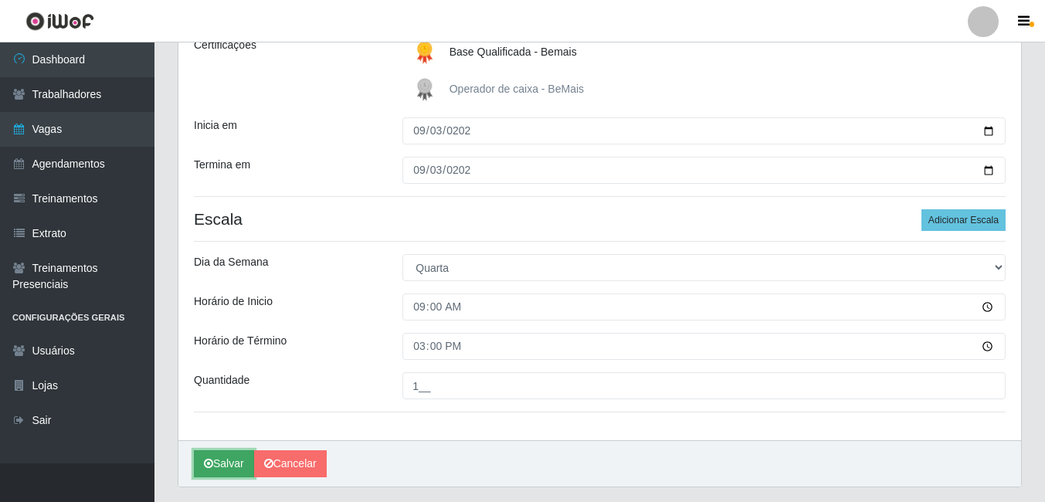
click at [224, 455] on button "Salvar" at bounding box center [224, 463] width 60 height 27
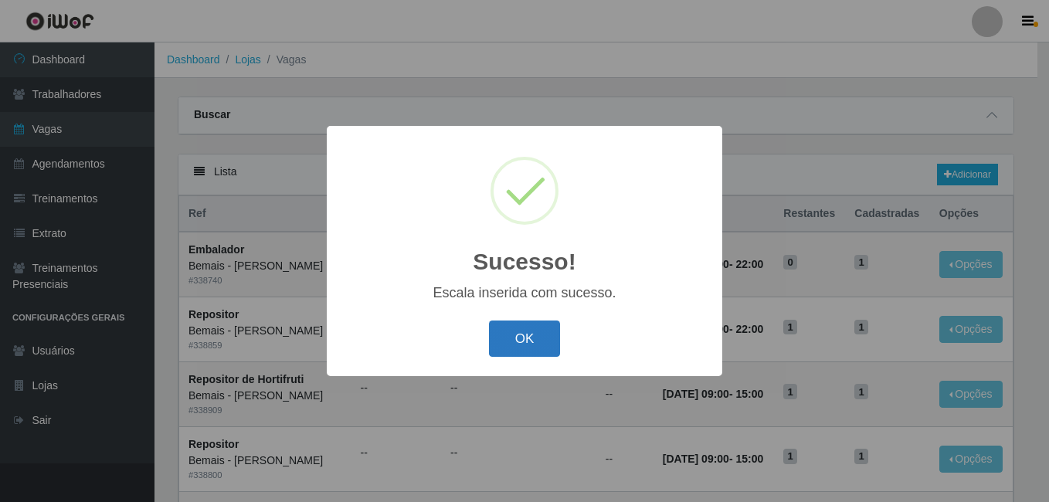
click at [545, 329] on button "OK" at bounding box center [525, 339] width 72 height 36
